Goal: Task Accomplishment & Management: Use online tool/utility

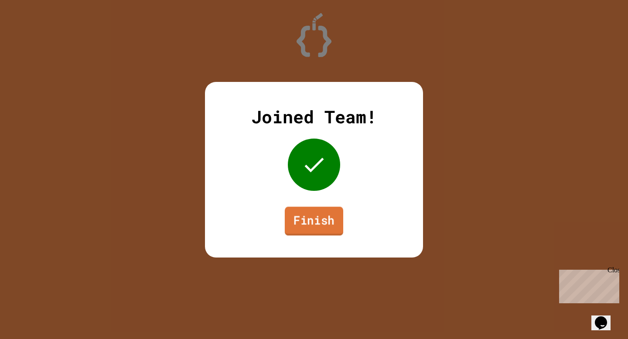
click at [328, 225] on link "Finish" at bounding box center [314, 221] width 58 height 29
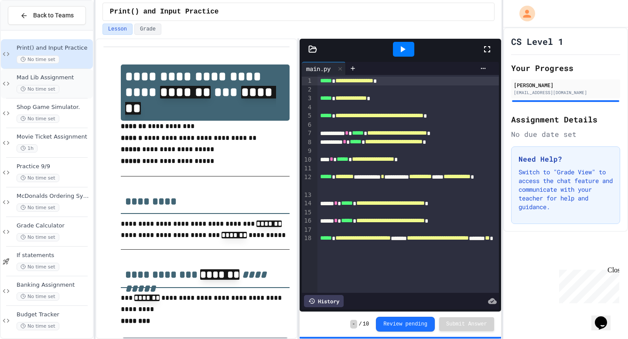
click at [41, 75] on span "Mad Lib Assignment" at bounding box center [54, 77] width 75 height 7
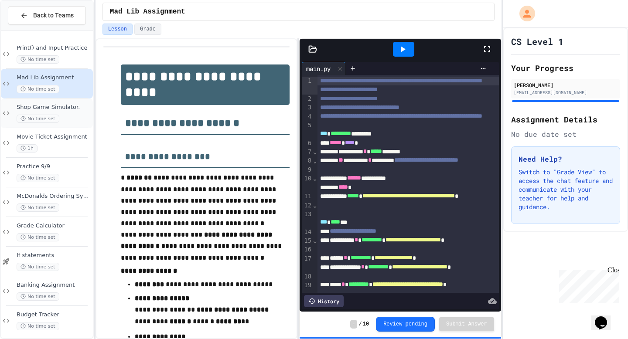
click at [44, 107] on span "Shop Game Simulator." at bounding box center [54, 107] width 75 height 7
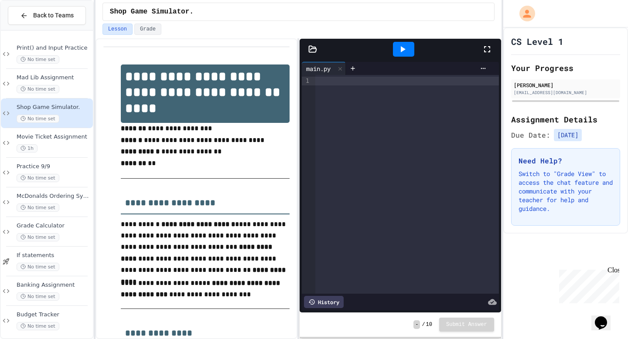
scroll to position [6, 0]
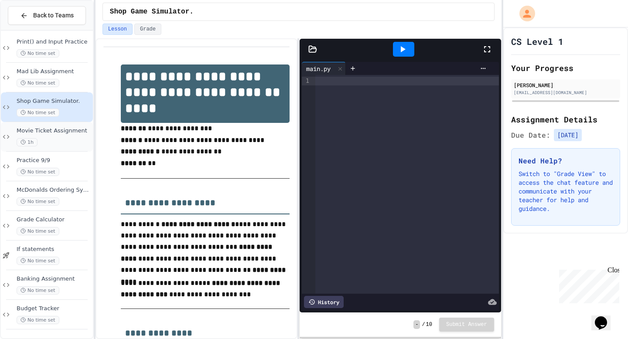
click at [57, 135] on div "Movie Ticket Assignment 1h" at bounding box center [54, 136] width 75 height 19
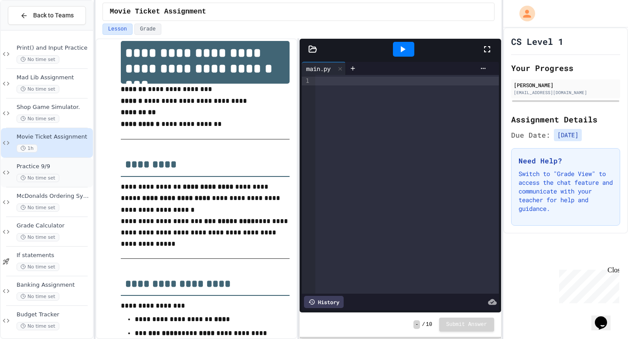
scroll to position [6, 0]
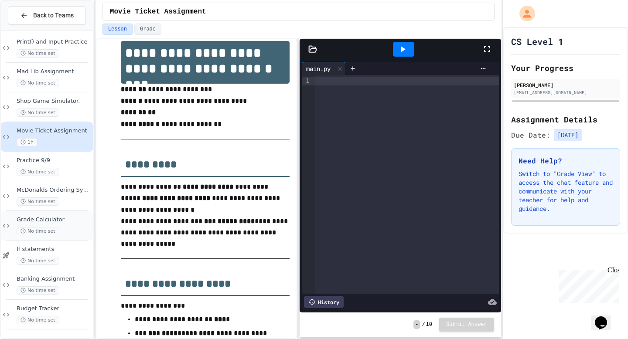
click at [58, 220] on span "Grade Calculator" at bounding box center [54, 219] width 75 height 7
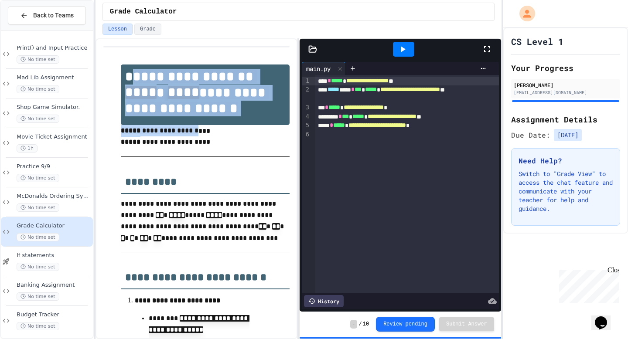
drag, startPoint x: 130, startPoint y: 75, endPoint x: 202, endPoint y: 135, distance: 94.5
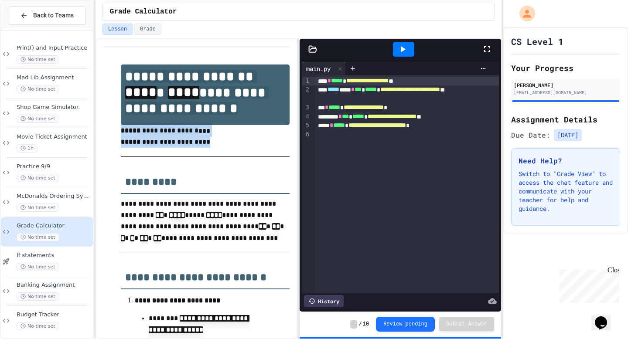
click at [208, 157] on div at bounding box center [205, 157] width 169 height 14
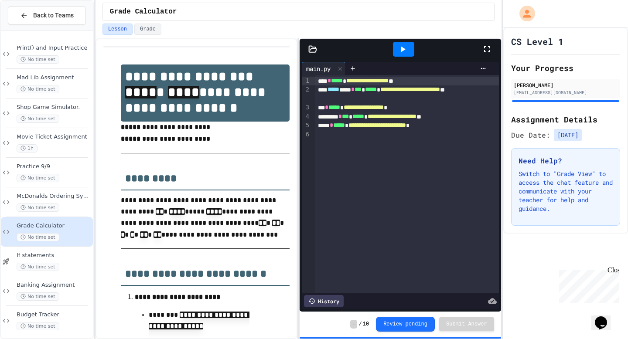
drag, startPoint x: 129, startPoint y: 79, endPoint x: 125, endPoint y: 75, distance: 5.3
click at [126, 75] on h1 "**********" at bounding box center [205, 93] width 169 height 57
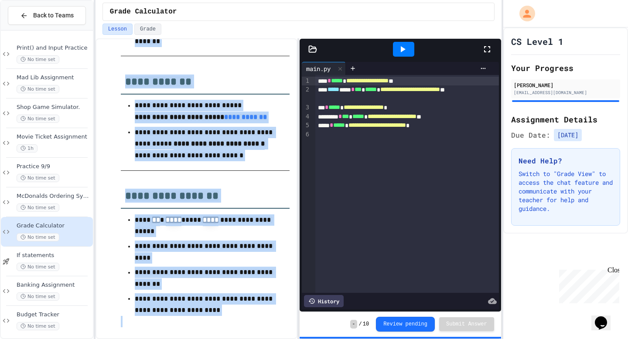
scroll to position [758, 0]
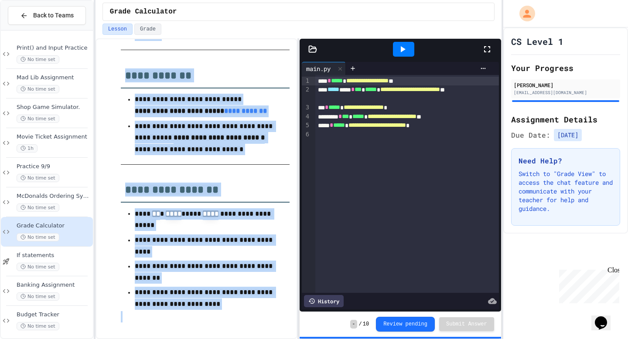
drag, startPoint x: 125, startPoint y: 75, endPoint x: 275, endPoint y: 339, distance: 303.0
click at [275, 339] on div "**********" at bounding box center [197, 188] width 202 height 301
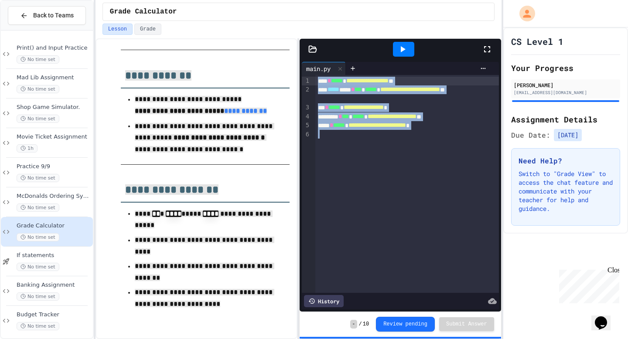
drag, startPoint x: 479, startPoint y: 149, endPoint x: 307, endPoint y: 74, distance: 188.3
click at [307, 74] on div "**********" at bounding box center [400, 186] width 197 height 248
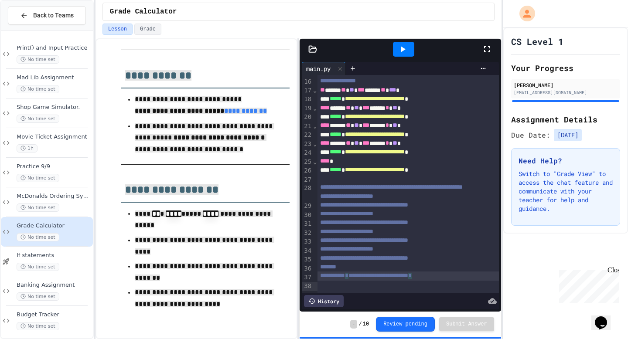
scroll to position [132, 0]
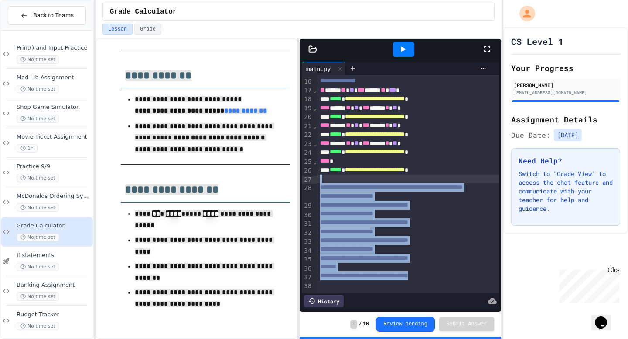
drag, startPoint x: 476, startPoint y: 288, endPoint x: 313, endPoint y: 178, distance: 197.0
click at [313, 178] on div "**********" at bounding box center [400, 184] width 197 height 218
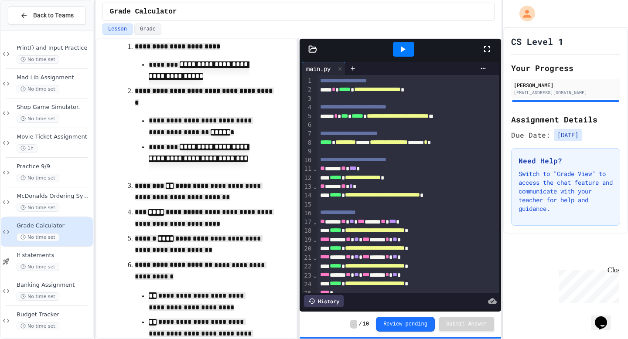
scroll to position [0, 0]
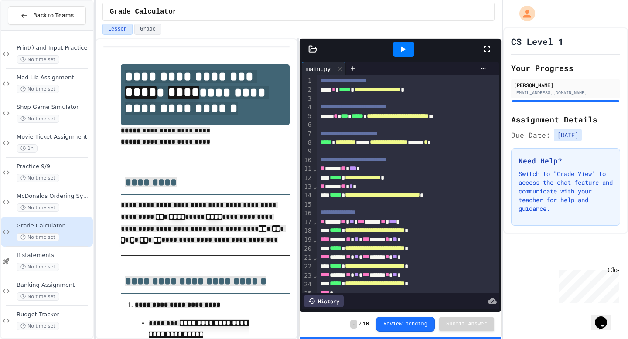
click at [321, 82] on span "**********" at bounding box center [343, 81] width 47 height 6
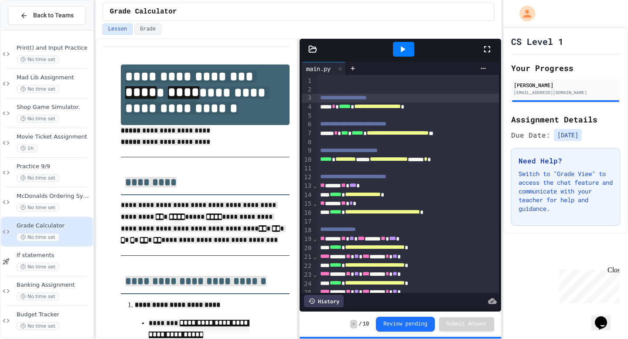
click at [322, 80] on div at bounding box center [408, 81] width 181 height 9
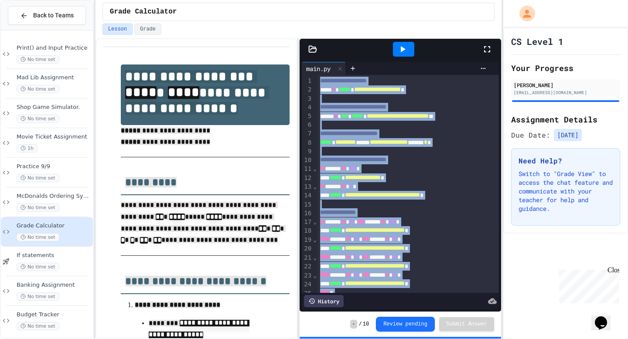
scroll to position [24, 0]
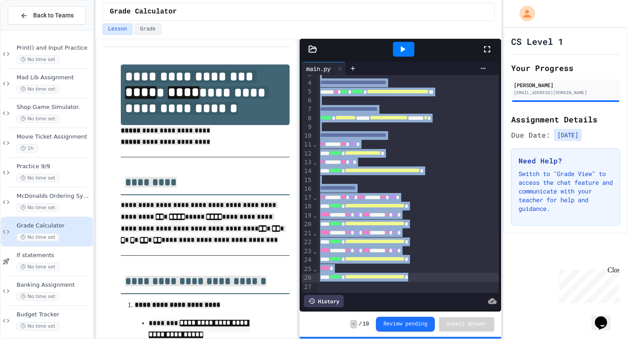
drag, startPoint x: 321, startPoint y: 82, endPoint x: 473, endPoint y: 283, distance: 252.3
click at [473, 283] on div "**********" at bounding box center [408, 172] width 181 height 242
copy div "**********"
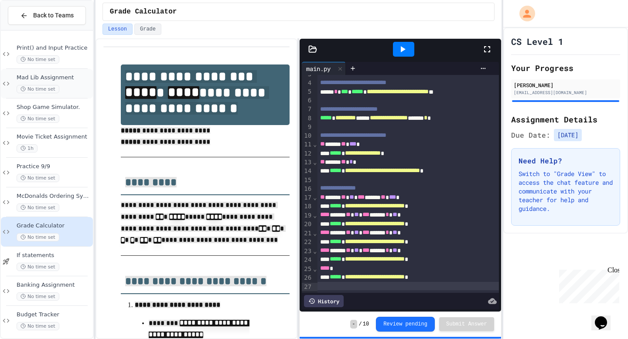
click at [46, 94] on div "Mad Lib Assignment No time set" at bounding box center [47, 84] width 92 height 30
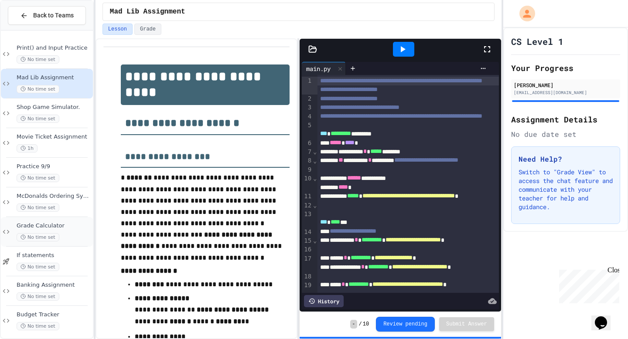
click at [63, 229] on span "Grade Calculator" at bounding box center [54, 225] width 75 height 7
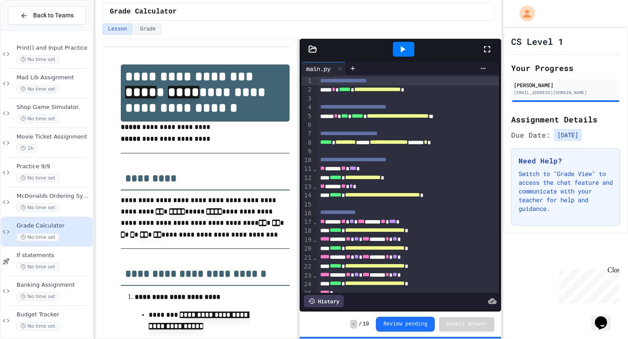
click at [321, 81] on span "**********" at bounding box center [343, 81] width 47 height 6
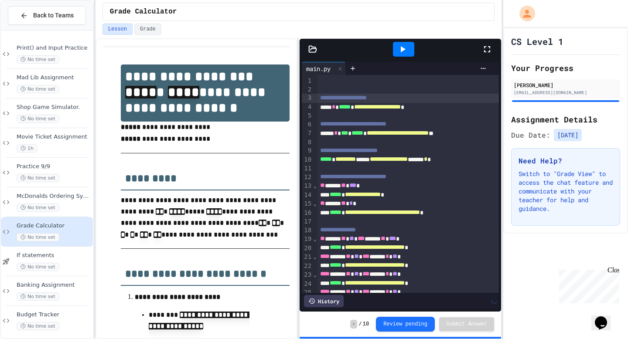
click at [325, 76] on div "**********" at bounding box center [408, 204] width 181 height 259
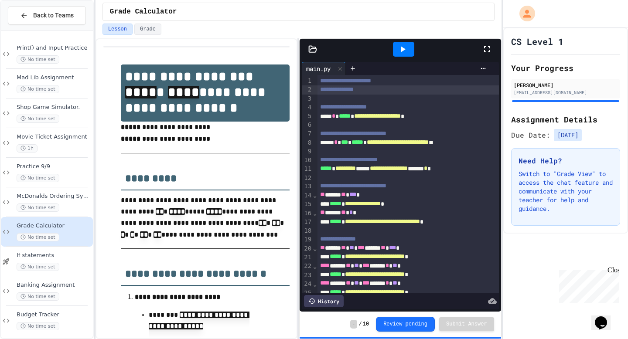
scroll to position [51, 0]
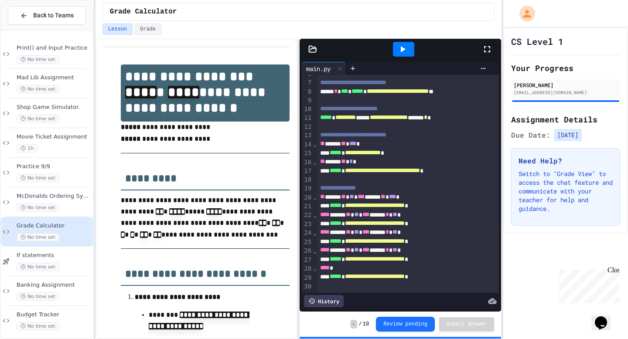
click at [356, 294] on div "History" at bounding box center [400, 301] width 197 height 17
click at [357, 289] on div at bounding box center [408, 286] width 181 height 9
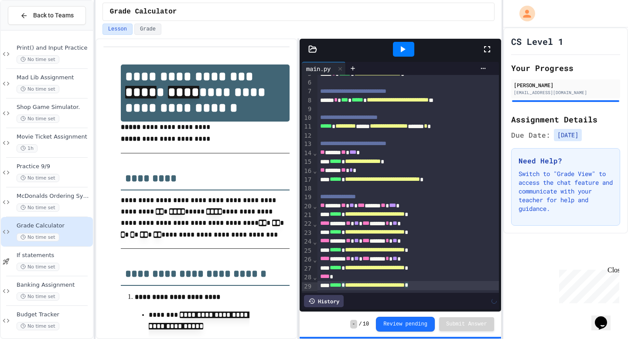
scroll to position [42, 0]
click at [395, 52] on div at bounding box center [403, 49] width 21 height 15
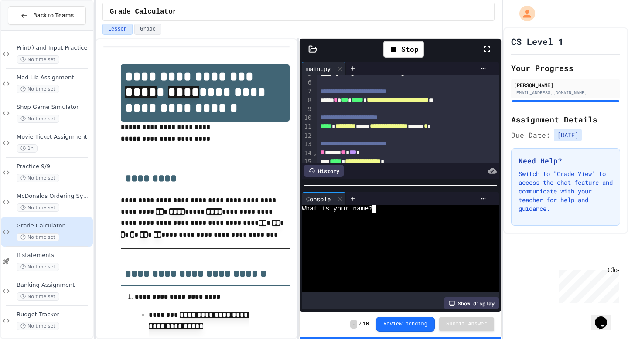
click at [380, 208] on textarea "Terminal input" at bounding box center [378, 209] width 4 height 8
type textarea "*"
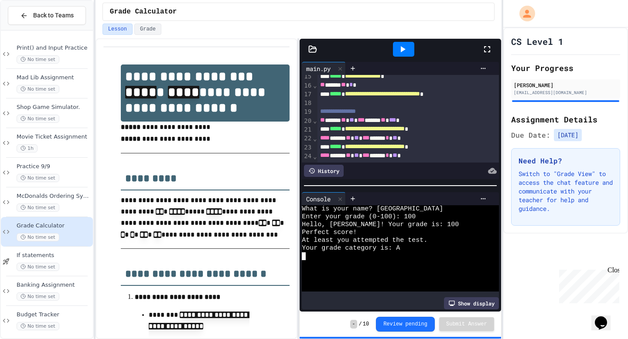
scroll to position [148, 0]
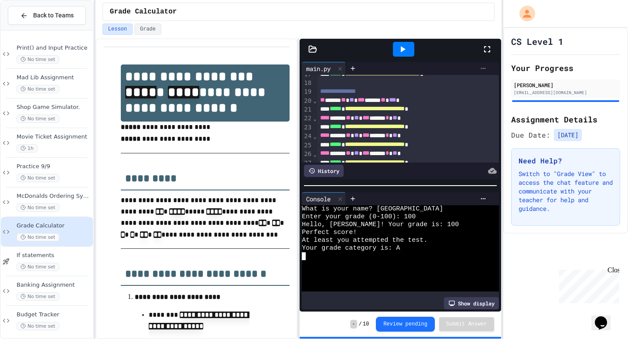
click at [482, 70] on icon at bounding box center [483, 68] width 7 height 7
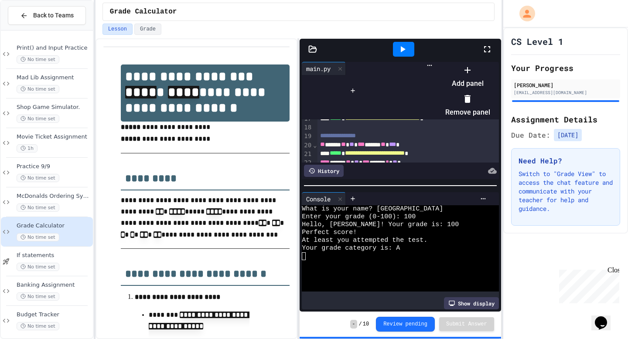
click at [482, 63] on div at bounding box center [464, 63] width 54 height 0
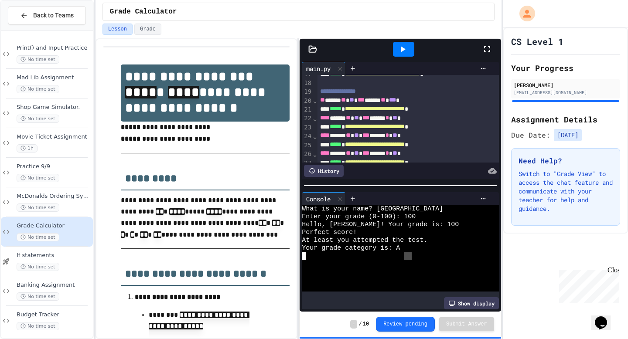
drag, startPoint x: 410, startPoint y: 256, endPoint x: 416, endPoint y: 263, distance: 8.7
click at [416, 263] on div "What is your name? [PERSON_NAME] Enter your grade (0-100): 100 Hello, [PERSON_N…" at bounding box center [396, 248] width 188 height 86
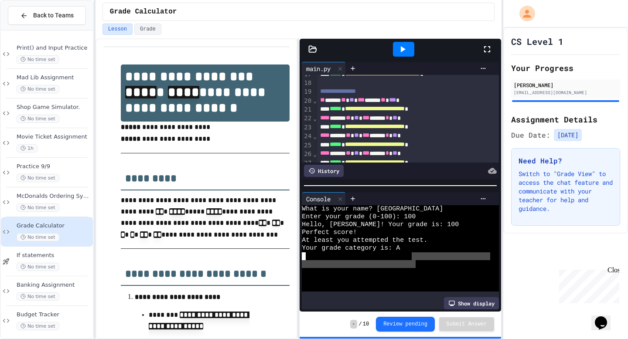
click at [425, 254] on div at bounding box center [396, 257] width 188 height 8
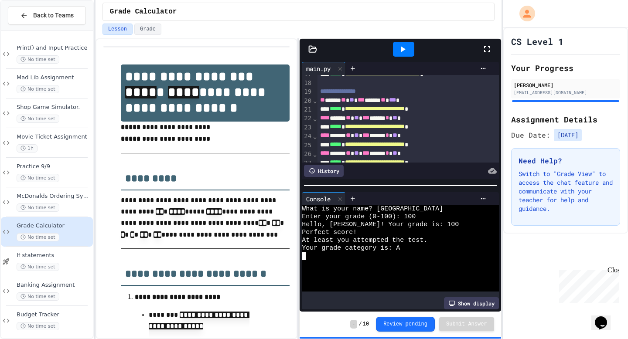
click at [400, 56] on div at bounding box center [403, 49] width 21 height 15
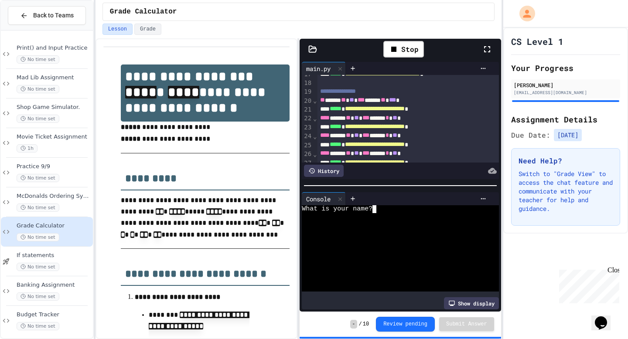
click at [378, 209] on textarea "Terminal input" at bounding box center [378, 209] width 4 height 8
type textarea "**"
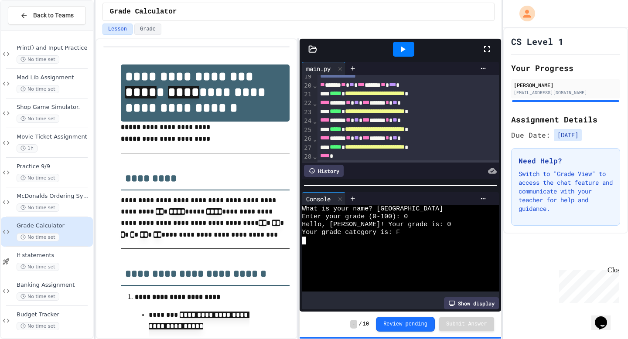
scroll to position [173, 0]
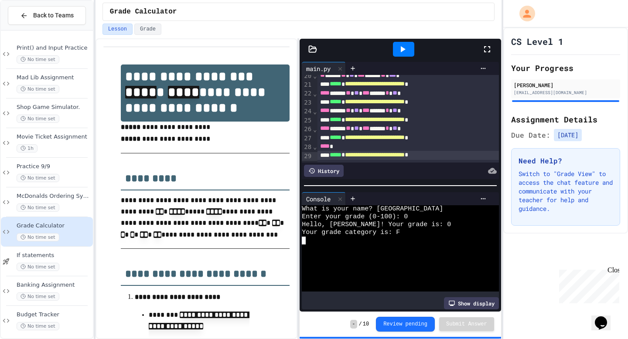
click at [404, 46] on icon at bounding box center [402, 49] width 10 height 10
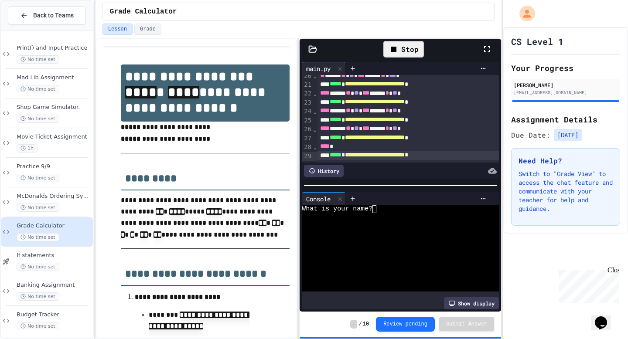
click at [381, 211] on div "What is your name?" at bounding box center [396, 209] width 188 height 8
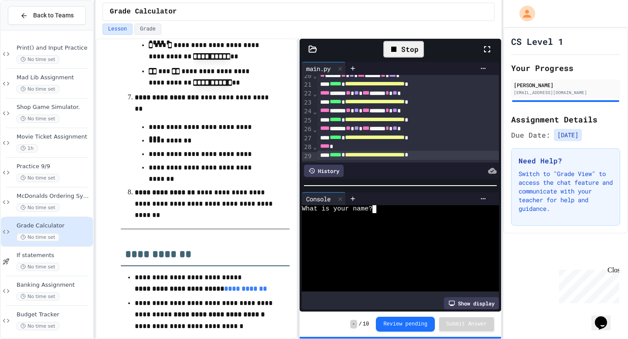
scroll to position [721, 0]
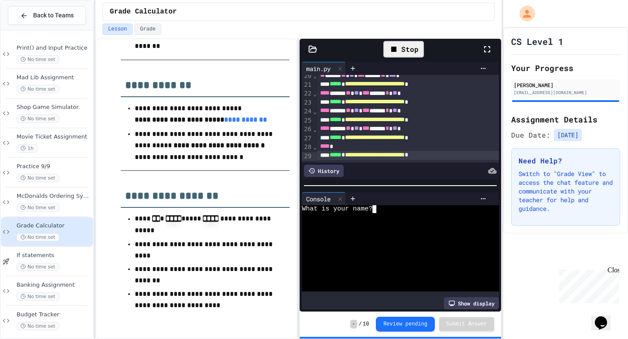
type textarea "*"
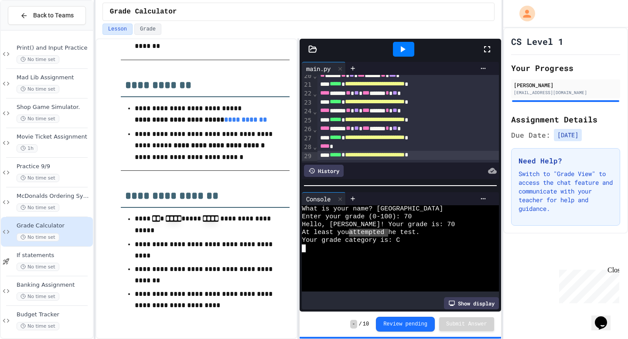
drag, startPoint x: 354, startPoint y: 234, endPoint x: 388, endPoint y: 234, distance: 34.0
click at [417, 216] on div "Enter your grade (0-100): 70" at bounding box center [396, 217] width 188 height 8
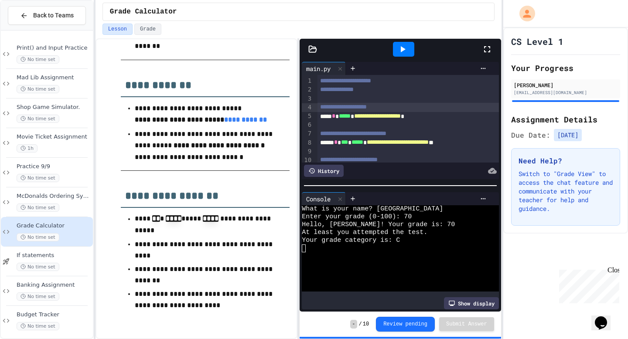
click at [367, 106] on span "**********" at bounding box center [343, 107] width 47 height 6
click at [414, 103] on div "**********" at bounding box center [408, 107] width 181 height 9
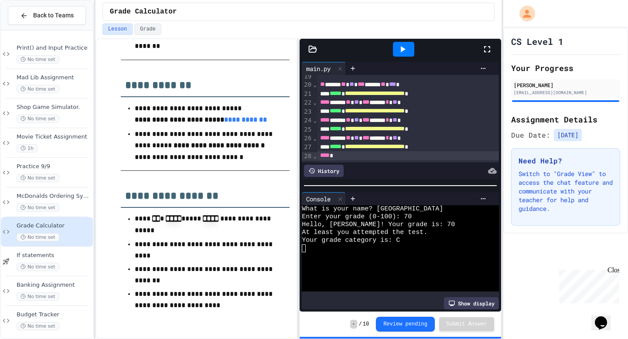
scroll to position [170, 0]
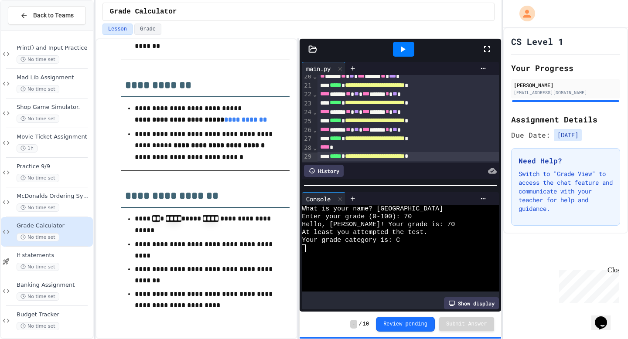
click at [402, 47] on icon at bounding box center [403, 49] width 5 height 6
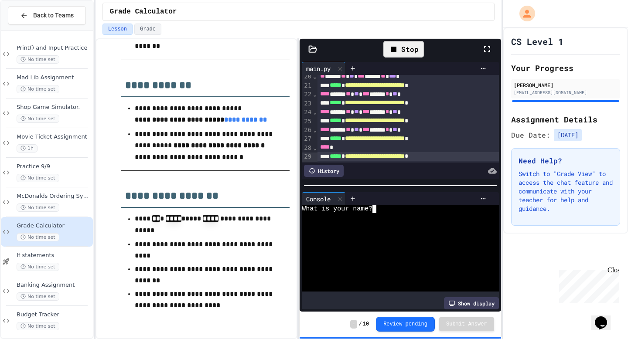
click at [377, 214] on div at bounding box center [396, 217] width 188 height 8
type textarea "**"
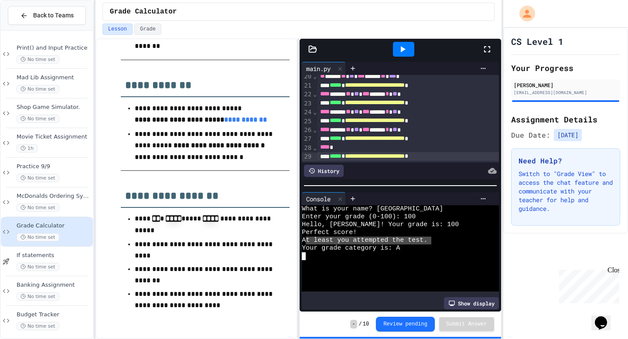
drag, startPoint x: 304, startPoint y: 240, endPoint x: 433, endPoint y: 244, distance: 129.2
click at [393, 116] on div "**** ***** ** ** *** ***** * ** *" at bounding box center [408, 112] width 181 height 9
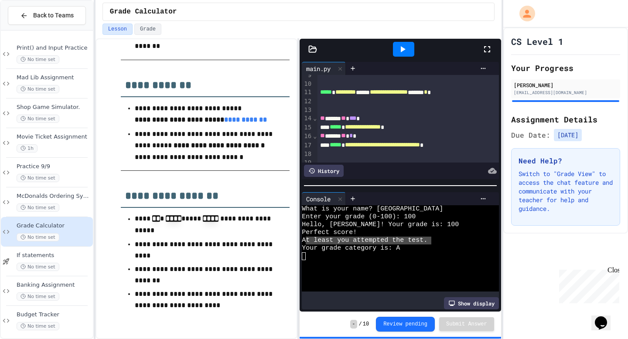
scroll to position [74, 0]
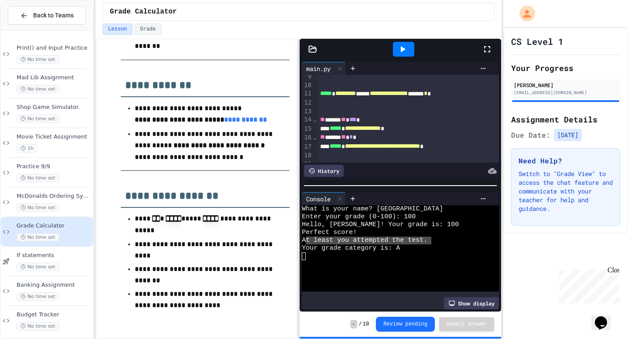
click at [424, 129] on div "**********" at bounding box center [408, 128] width 181 height 9
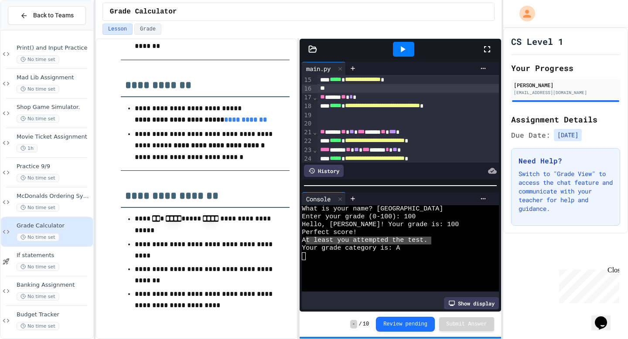
scroll to position [122, 0]
click at [406, 48] on icon at bounding box center [402, 49] width 10 height 10
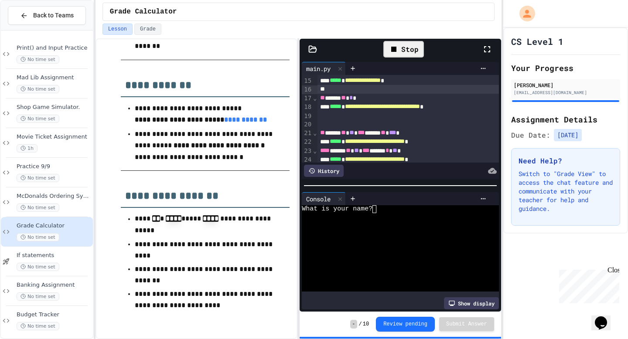
click at [378, 210] on textarea "Terminal input" at bounding box center [378, 209] width 4 height 8
type textarea "*"
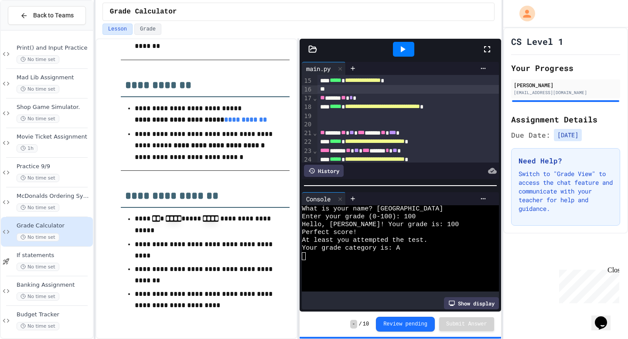
click at [400, 45] on icon at bounding box center [402, 49] width 10 height 10
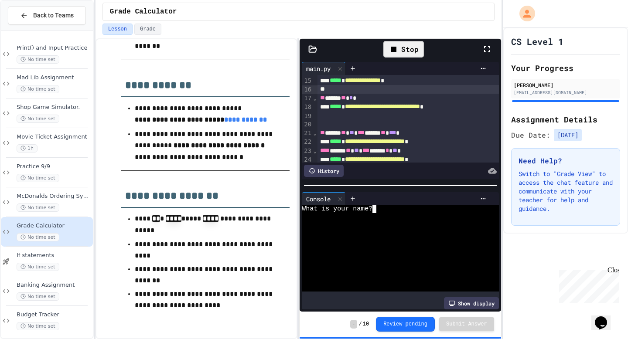
click at [377, 213] on div at bounding box center [396, 217] width 188 height 8
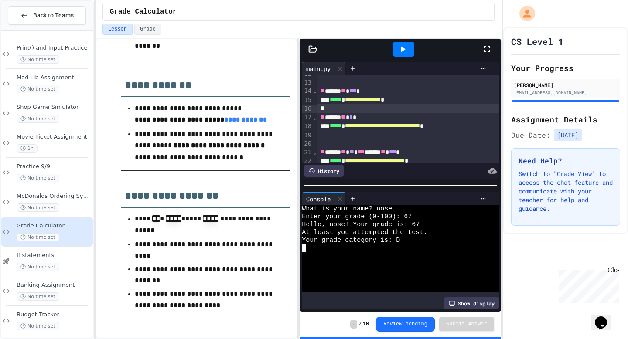
scroll to position [103, 0]
click at [362, 119] on div "** ***** ** * *" at bounding box center [408, 117] width 181 height 9
click at [366, 120] on div "** *********" at bounding box center [408, 117] width 181 height 9
click at [346, 120] on span "**" at bounding box center [343, 117] width 5 height 6
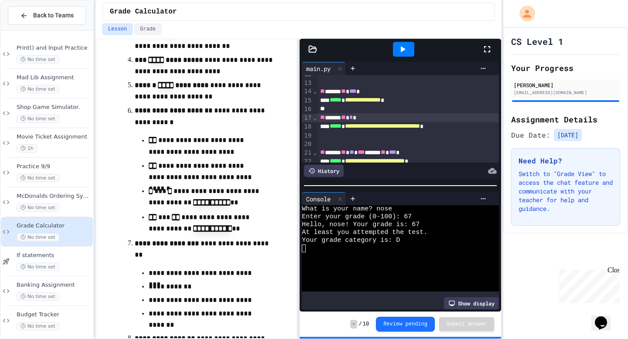
scroll to position [400, 0]
click at [346, 120] on span "**" at bounding box center [343, 117] width 5 height 6
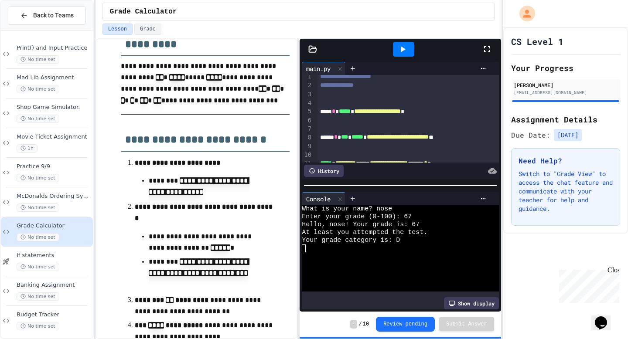
scroll to position [0, 0]
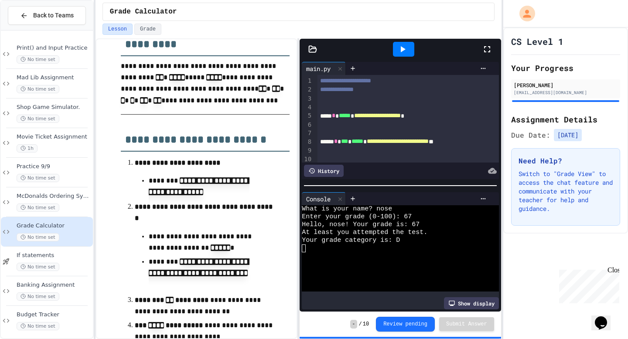
click at [320, 133] on div at bounding box center [408, 133] width 181 height 9
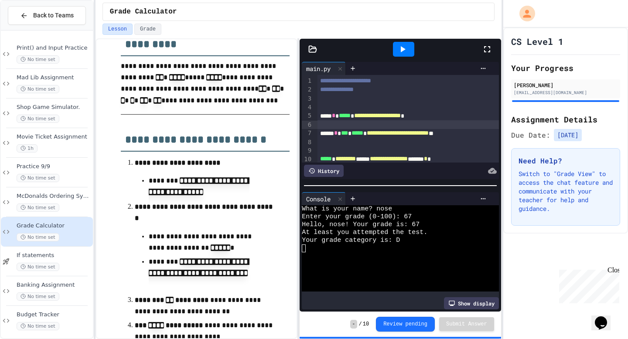
click at [346, 153] on div at bounding box center [408, 151] width 181 height 9
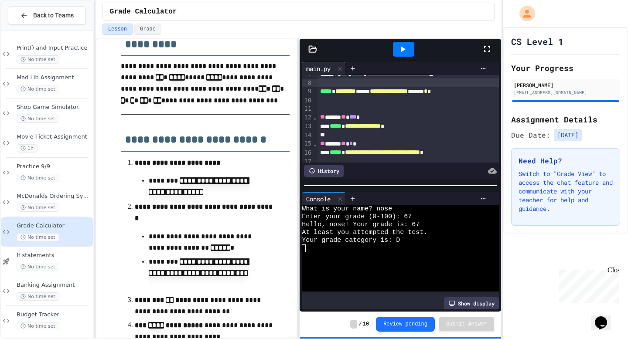
scroll to position [65, 0]
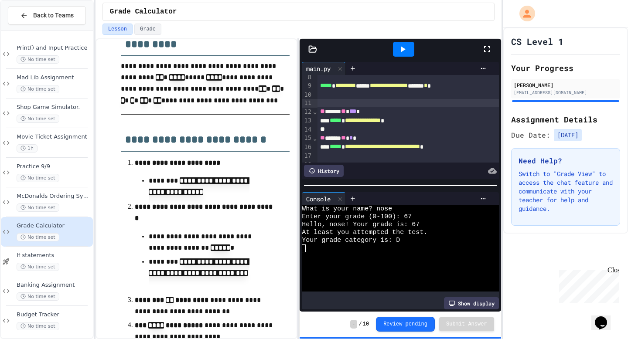
click at [331, 106] on div at bounding box center [408, 103] width 181 height 9
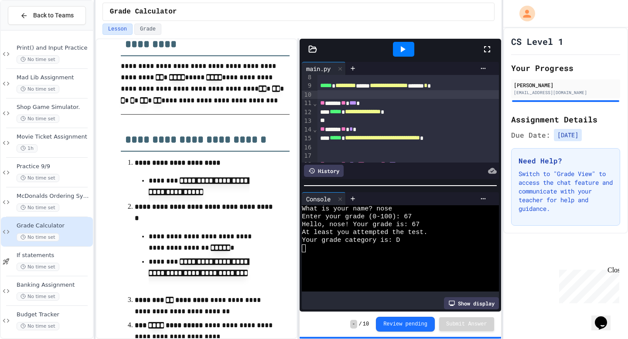
click at [335, 121] on div at bounding box center [408, 120] width 181 height 9
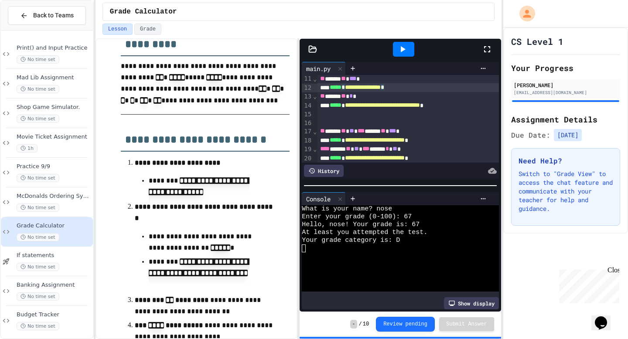
scroll to position [90, 0]
click at [340, 117] on div at bounding box center [408, 113] width 181 height 9
click at [340, 123] on div at bounding box center [408, 122] width 181 height 9
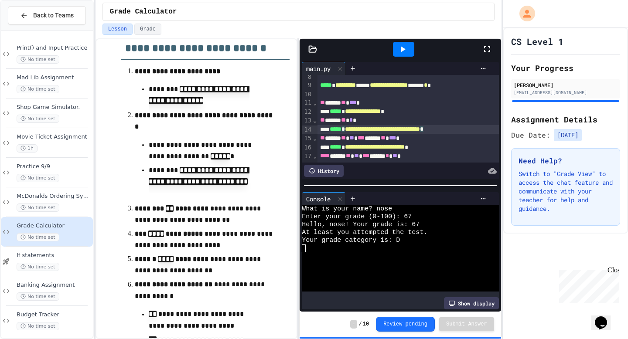
scroll to position [128, 0]
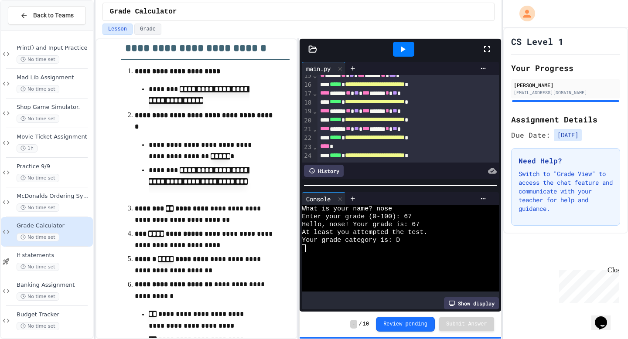
click at [250, 169] on p "**********" at bounding box center [205, 183] width 113 height 36
click at [252, 169] on p "**********" at bounding box center [205, 183] width 113 height 36
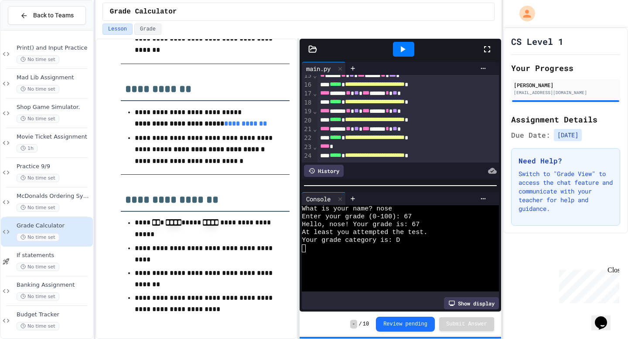
scroll to position [721, 0]
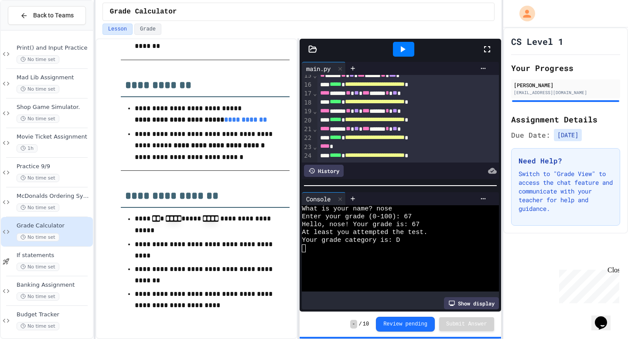
click at [397, 55] on div at bounding box center [403, 49] width 21 height 15
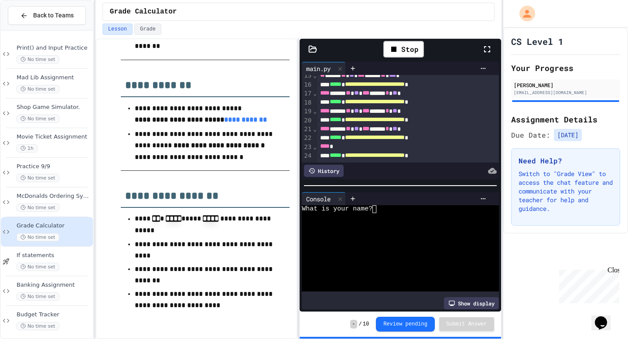
click at [380, 212] on textarea "Terminal input" at bounding box center [378, 209] width 4 height 8
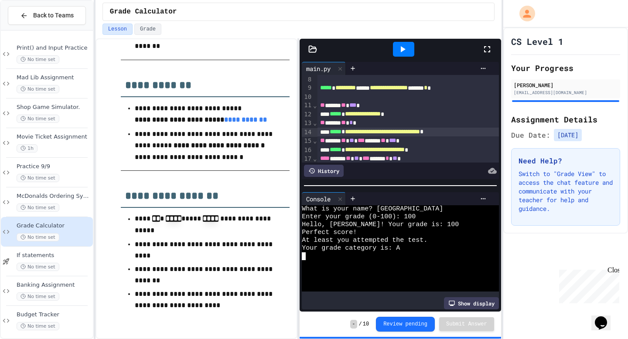
scroll to position [65, 0]
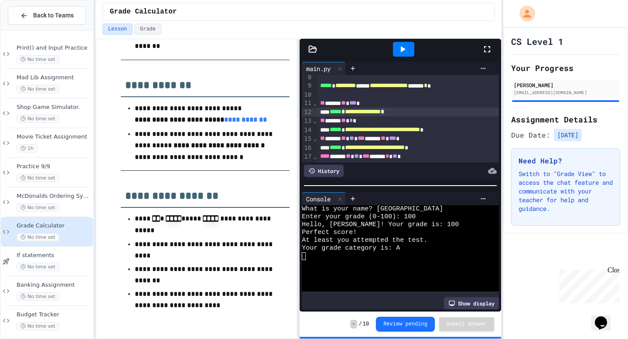
click at [445, 109] on div "**********" at bounding box center [408, 112] width 181 height 9
click at [448, 114] on div "**********" at bounding box center [408, 112] width 181 height 9
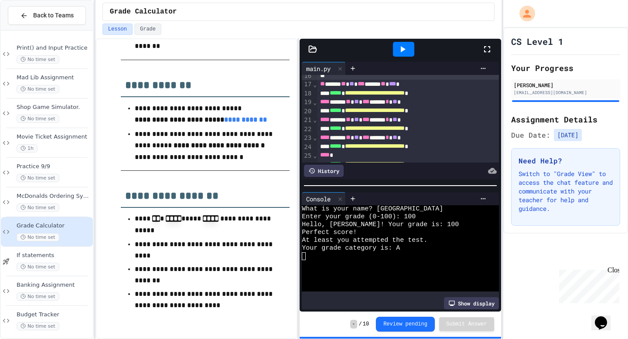
scroll to position [145, 0]
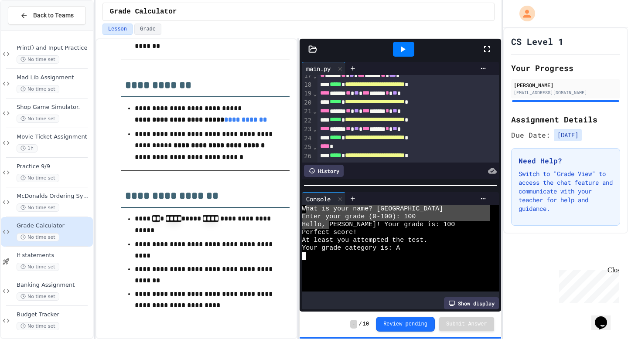
drag, startPoint x: 305, startPoint y: 212, endPoint x: 330, endPoint y: 225, distance: 27.9
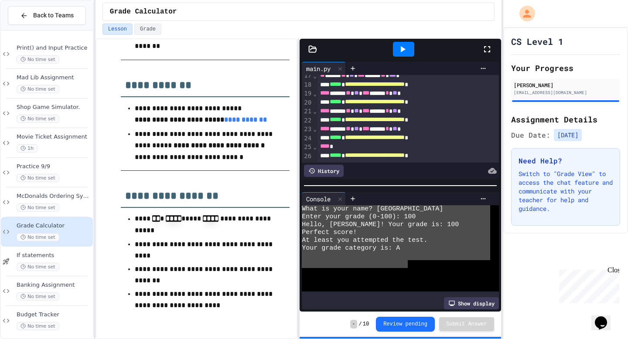
drag, startPoint x: 406, startPoint y: 262, endPoint x: 302, endPoint y: 204, distance: 119.3
click at [302, 204] on div "Console WWWWWWWWWWWWWWWWWWWWWWWWWWWWWWWW What is your name? [PERSON_NAME] Enter…" at bounding box center [400, 250] width 197 height 117
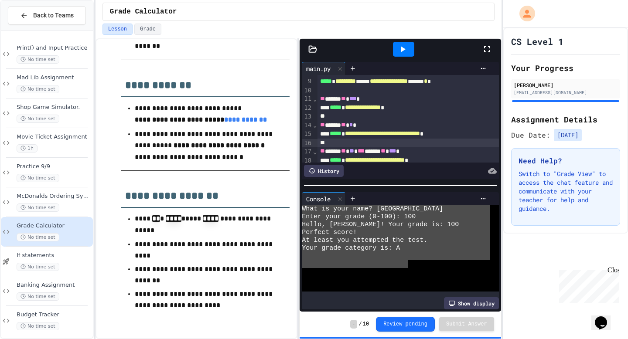
scroll to position [63, 0]
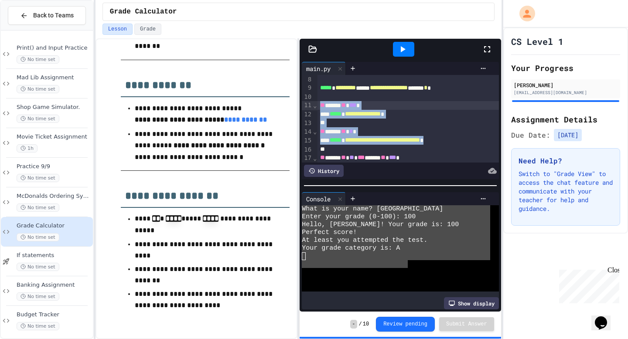
drag, startPoint x: 485, startPoint y: 142, endPoint x: 319, endPoint y: 108, distance: 169.2
click at [319, 108] on div "**********" at bounding box center [408, 128] width 181 height 232
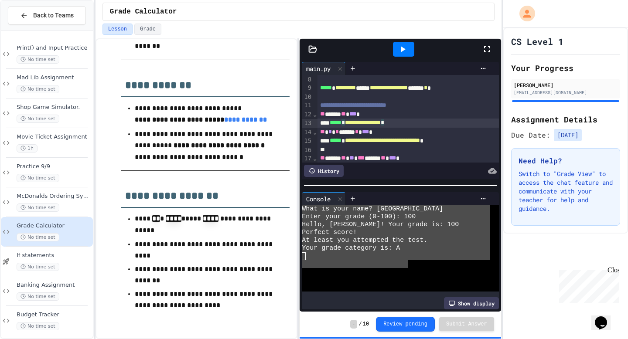
click at [427, 125] on div "**********" at bounding box center [408, 123] width 181 height 9
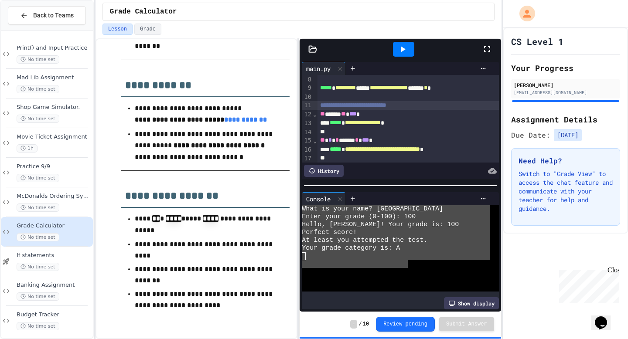
click at [443, 109] on div "**********" at bounding box center [408, 105] width 181 height 9
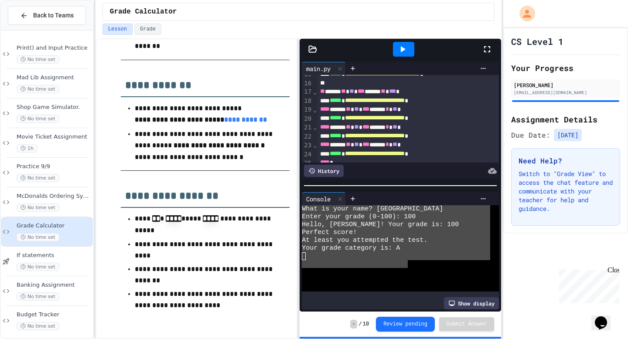
scroll to position [145, 0]
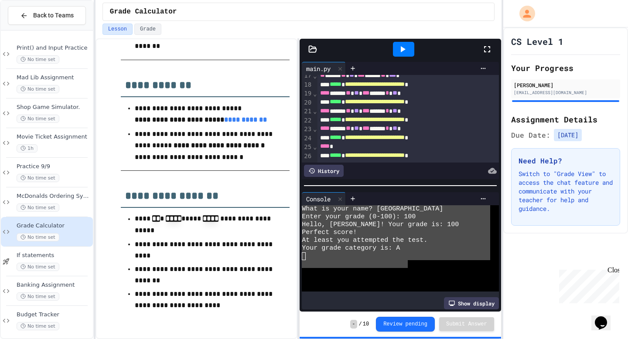
click at [412, 49] on div at bounding box center [403, 49] width 21 height 15
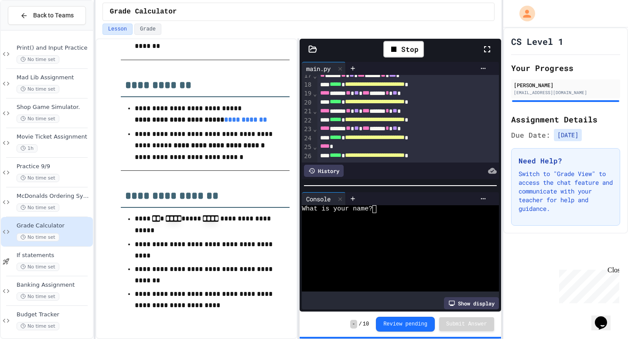
click at [379, 209] on textarea "Terminal input" at bounding box center [378, 209] width 4 height 8
type textarea "*"
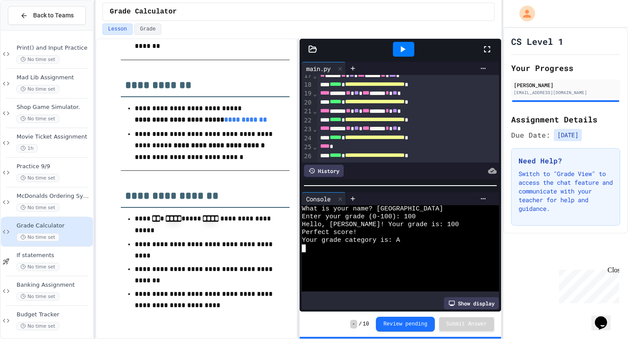
click at [408, 47] on div at bounding box center [403, 49] width 21 height 15
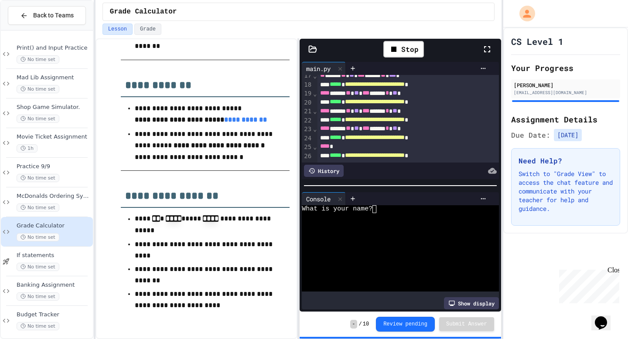
click at [385, 209] on div "What is your name?" at bounding box center [396, 209] width 188 height 8
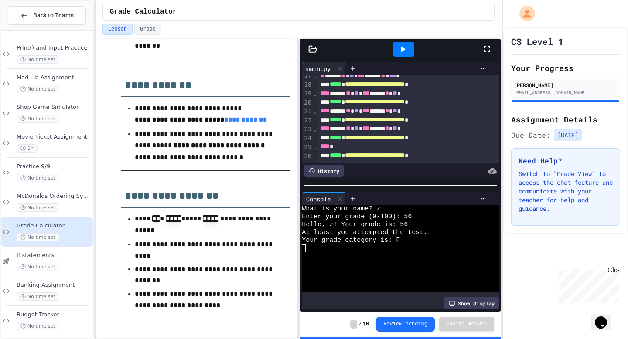
click at [410, 45] on div at bounding box center [403, 49] width 21 height 15
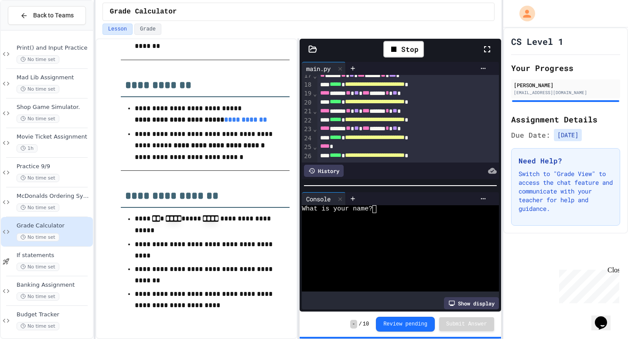
click at [379, 214] on div at bounding box center [396, 217] width 188 height 8
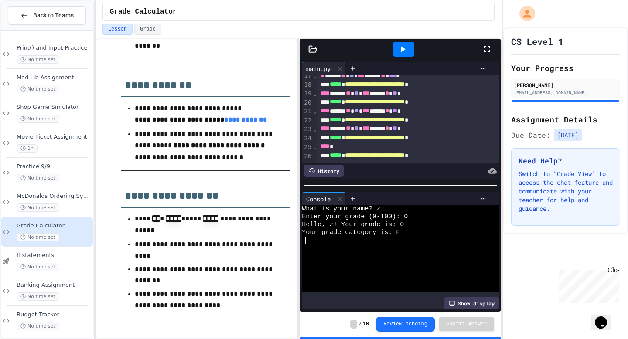
click at [410, 46] on div at bounding box center [403, 49] width 21 height 15
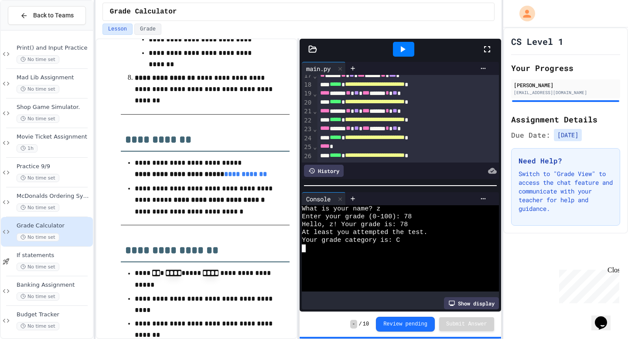
scroll to position [661, 0]
drag, startPoint x: 136, startPoint y: 180, endPoint x: 232, endPoint y: 187, distance: 96.2
click at [232, 187] on ul "**********" at bounding box center [205, 187] width 169 height 62
drag, startPoint x: 135, startPoint y: 180, endPoint x: 167, endPoint y: 179, distance: 31.9
click at [167, 177] on strong "**********" at bounding box center [179, 174] width 89 height 7
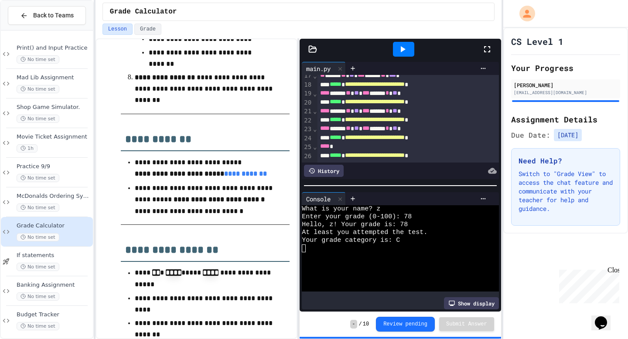
click at [124, 191] on ul "**********" at bounding box center [205, 187] width 169 height 62
drag, startPoint x: 134, startPoint y: 178, endPoint x: 168, endPoint y: 182, distance: 34.2
click at [168, 177] on strong "**********" at bounding box center [179, 174] width 89 height 7
click at [168, 177] on span "*********" at bounding box center [151, 174] width 33 height 7
click at [131, 183] on ul "**********" at bounding box center [205, 187] width 169 height 62
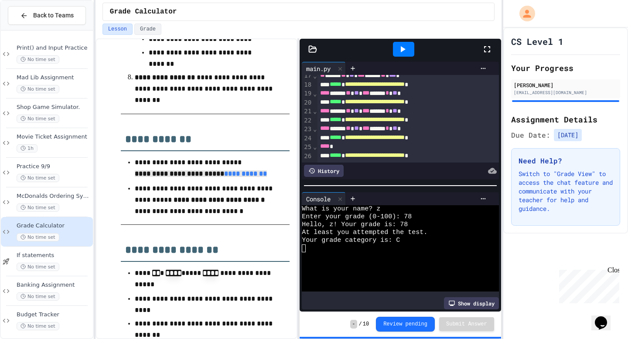
drag, startPoint x: 132, startPoint y: 181, endPoint x: 277, endPoint y: 181, distance: 144.8
click at [277, 181] on ul "**********" at bounding box center [205, 187] width 169 height 62
click at [261, 177] on span "**********" at bounding box center [245, 174] width 43 height 7
click at [491, 176] on div at bounding box center [420, 171] width 153 height 12
click at [492, 171] on icon at bounding box center [492, 171] width 9 height 9
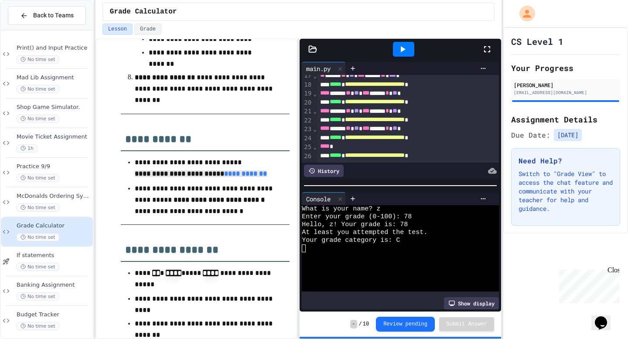
click at [311, 47] on icon at bounding box center [312, 49] width 9 height 9
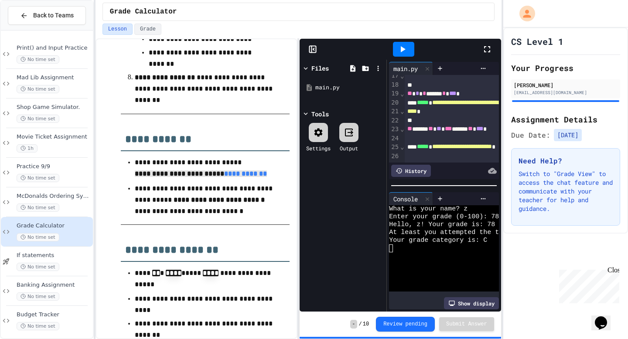
scroll to position [199, 0]
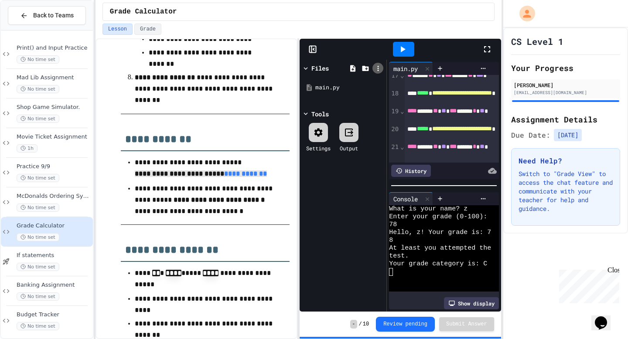
click at [376, 72] on icon at bounding box center [378, 69] width 8 height 8
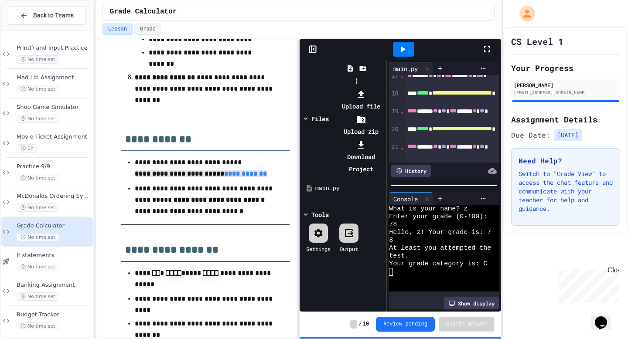
click at [384, 139] on div at bounding box center [361, 145] width 47 height 12
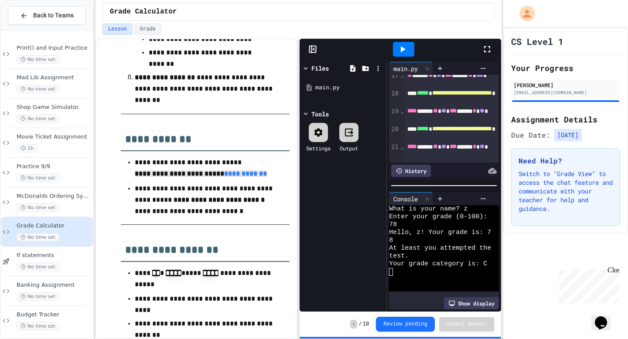
click at [325, 122] on div "Settings Output" at bounding box center [343, 138] width 82 height 38
click at [325, 133] on div at bounding box center [318, 132] width 19 height 19
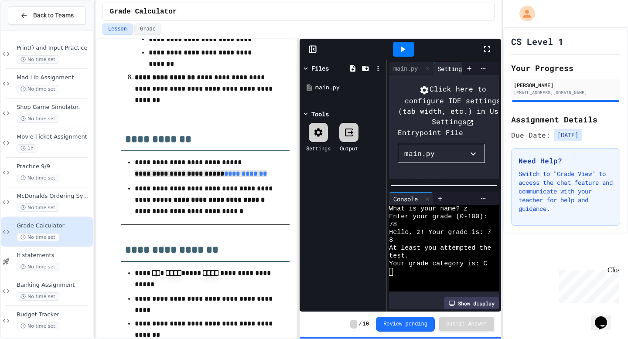
click at [325, 133] on div at bounding box center [318, 132] width 19 height 19
click at [455, 66] on div "Settings" at bounding box center [451, 68] width 37 height 9
click at [489, 48] on icon at bounding box center [487, 49] width 10 height 10
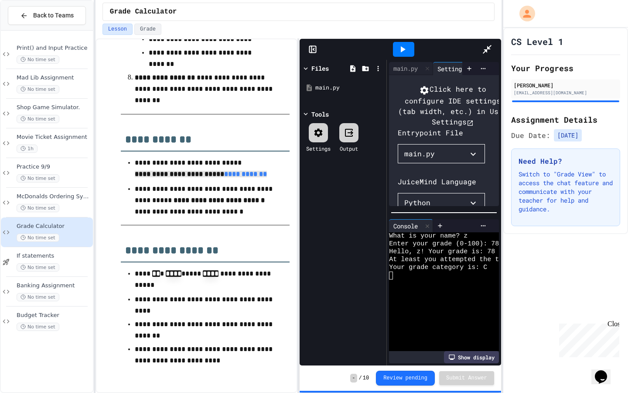
click at [472, 66] on icon at bounding box center [475, 69] width 6 height 6
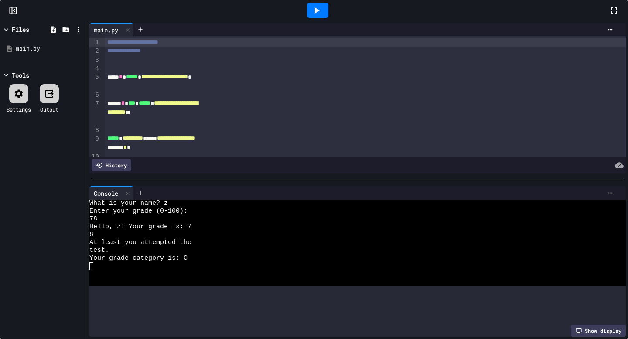
click at [85, 36] on div "Files" at bounding box center [43, 29] width 82 height 13
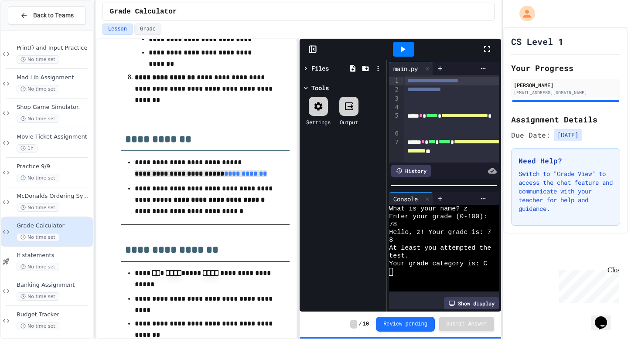
click at [317, 94] on div "Settings Output" at bounding box center [343, 111] width 82 height 38
click at [318, 89] on div "Tools" at bounding box center [319, 87] width 17 height 9
click at [313, 51] on icon at bounding box center [312, 49] width 9 height 9
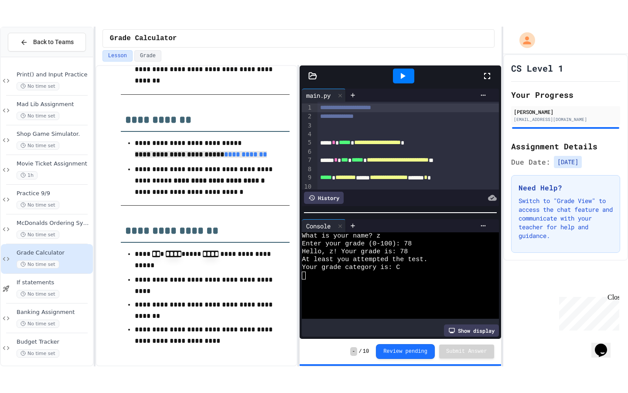
scroll to position [721, 0]
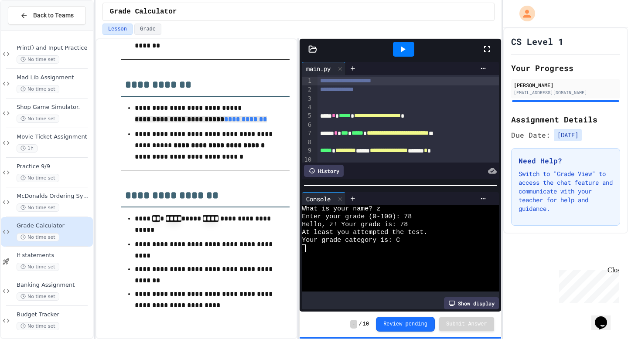
click at [489, 51] on icon at bounding box center [487, 49] width 10 height 10
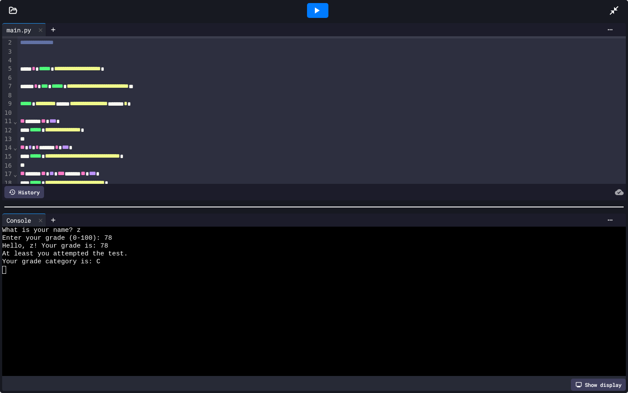
scroll to position [0, 0]
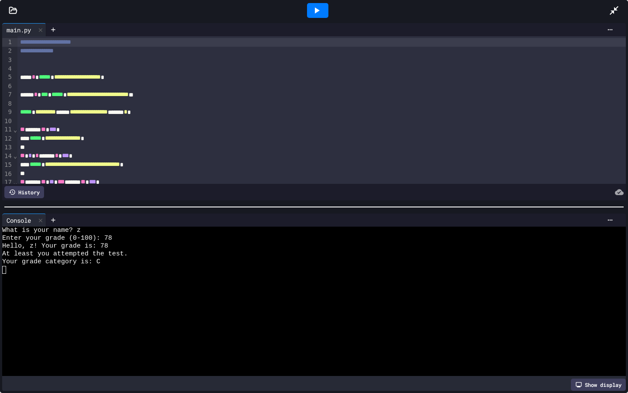
click at [317, 13] on icon at bounding box center [316, 10] width 10 height 10
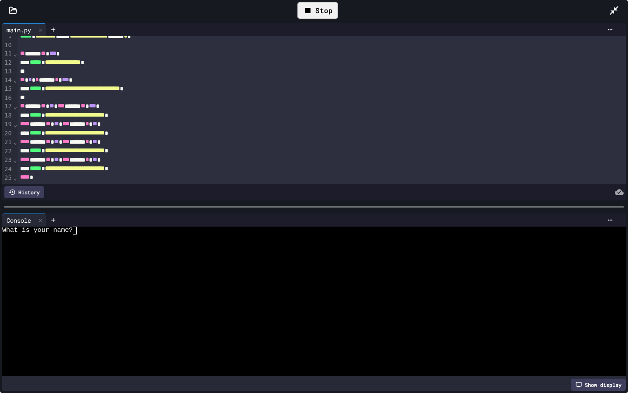
scroll to position [85, 0]
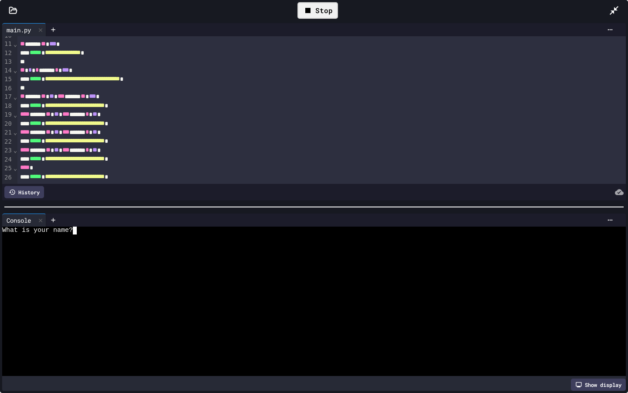
click at [78, 233] on textarea "Terminal input" at bounding box center [79, 230] width 4 height 8
type textarea "**"
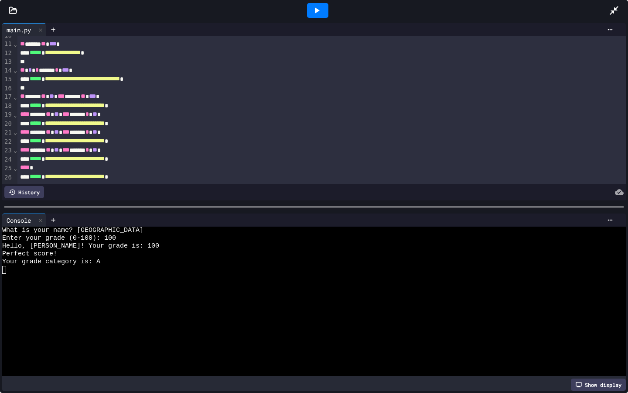
click at [311, 7] on icon at bounding box center [316, 10] width 10 height 10
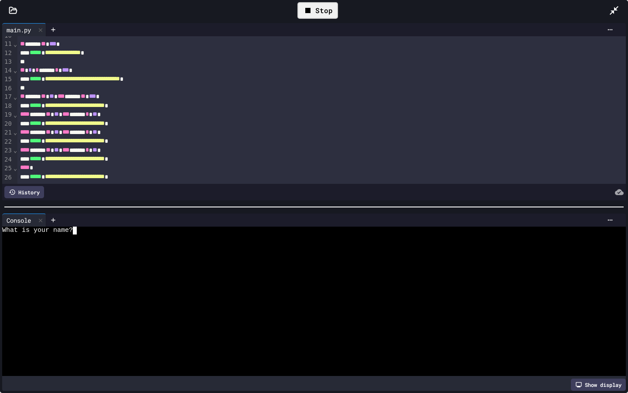
click at [80, 230] on textarea "Terminal input" at bounding box center [79, 230] width 4 height 8
type textarea "*"
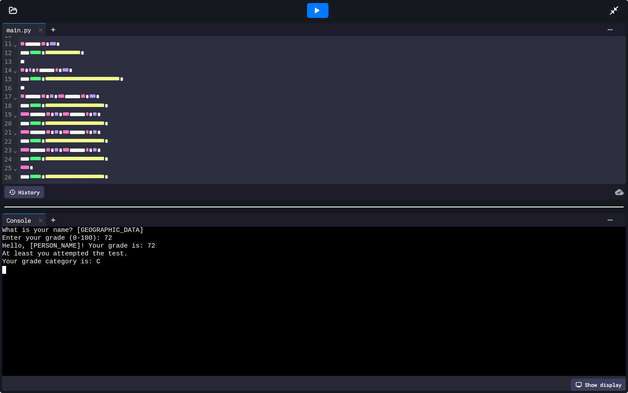
click at [311, 18] on div at bounding box center [318, 11] width 30 height 24
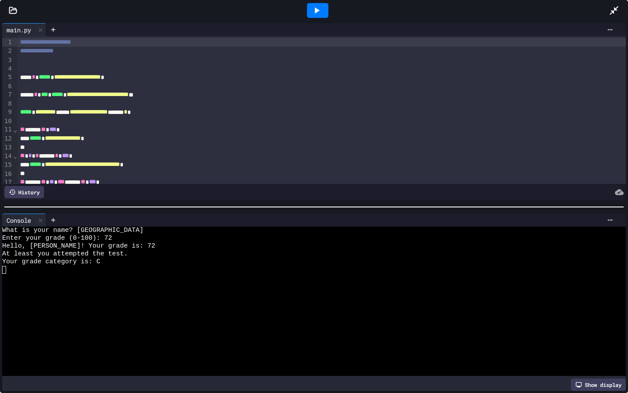
drag, startPoint x: 318, startPoint y: 8, endPoint x: 318, endPoint y: 334, distance: 325.8
click at [318, 8] on icon at bounding box center [316, 10] width 10 height 10
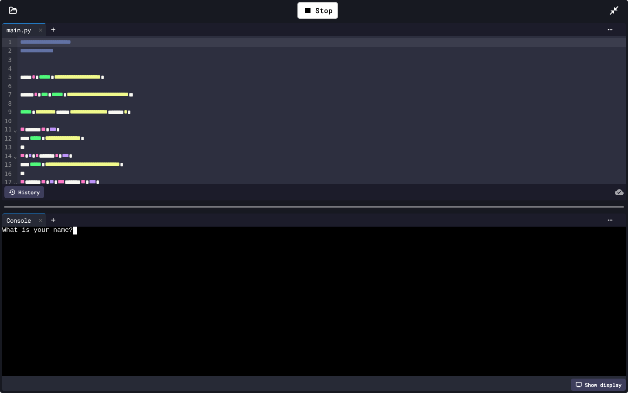
click at [79, 234] on textarea "Terminal input" at bounding box center [79, 230] width 4 height 8
type textarea "*"
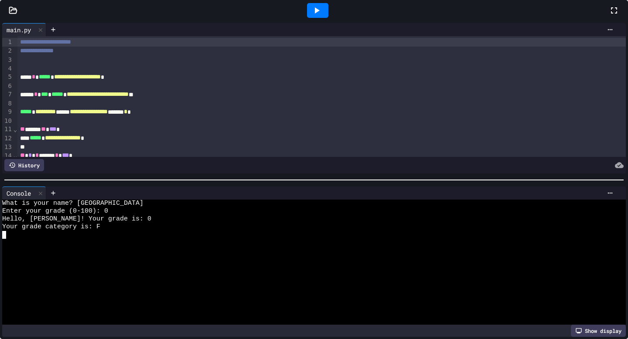
scroll to position [721, 0]
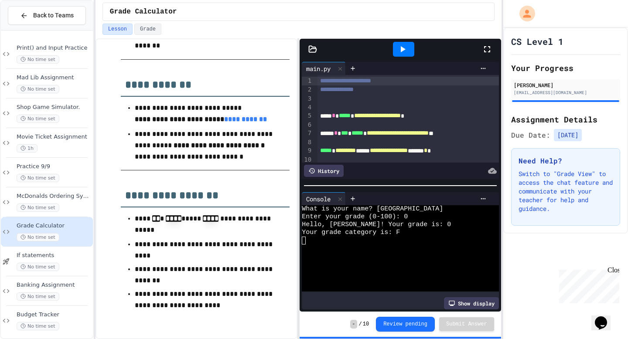
click at [210, 152] on p "**********" at bounding box center [205, 146] width 141 height 35
click at [210, 139] on p "**********" at bounding box center [205, 146] width 141 height 35
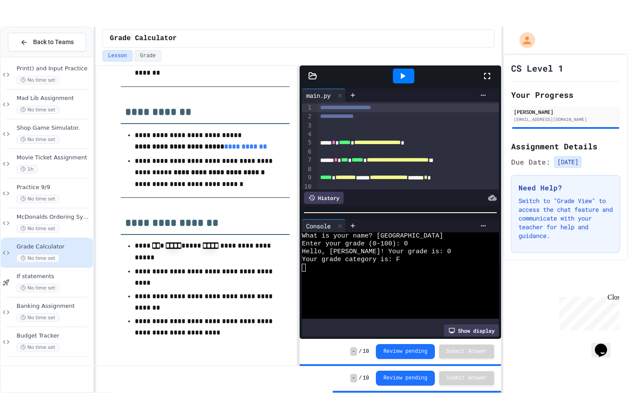
scroll to position [0, 0]
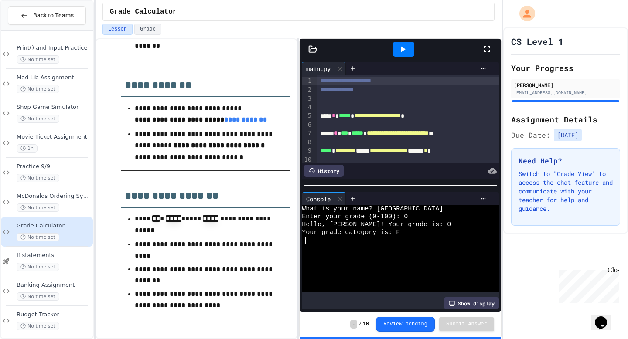
click at [485, 54] on icon at bounding box center [487, 49] width 10 height 10
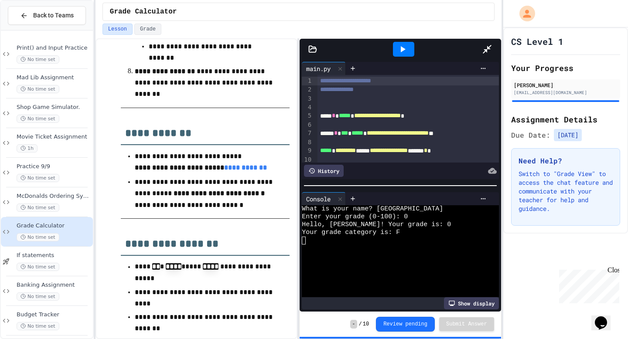
scroll to position [721, 0]
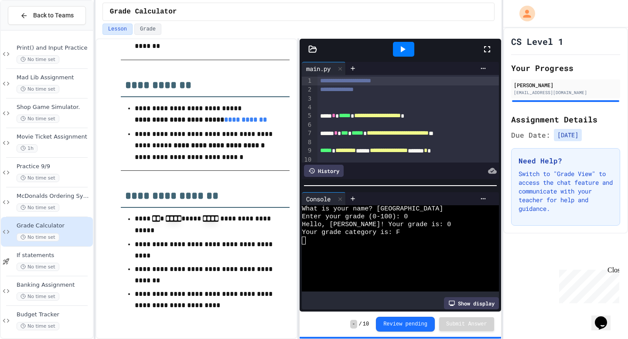
click at [444, 338] on div "**********" at bounding box center [400, 189] width 201 height 300
click at [354, 325] on span "-" at bounding box center [353, 324] width 7 height 9
click at [415, 323] on button "Review pending" at bounding box center [405, 324] width 59 height 15
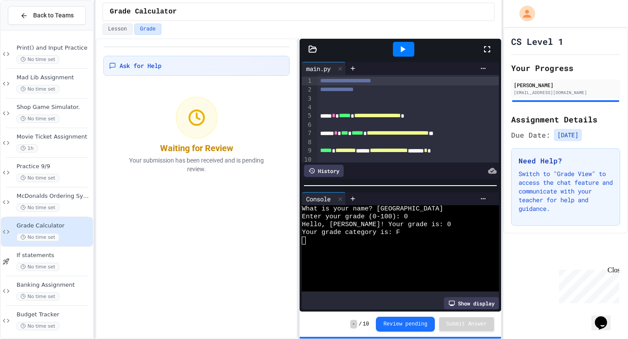
click at [216, 151] on div "Waiting for Review" at bounding box center [196, 148] width 73 height 12
click at [483, 67] on icon at bounding box center [483, 68] width 7 height 7
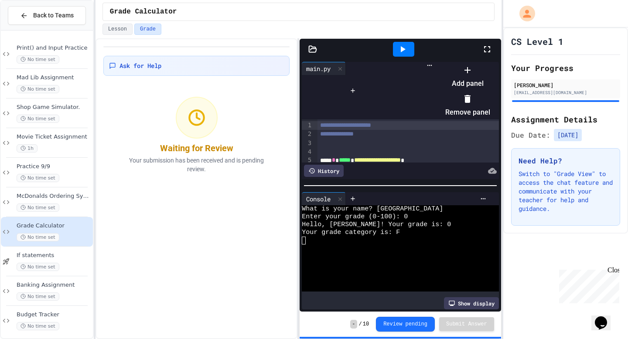
click at [437, 63] on div at bounding box center [464, 63] width 54 height 0
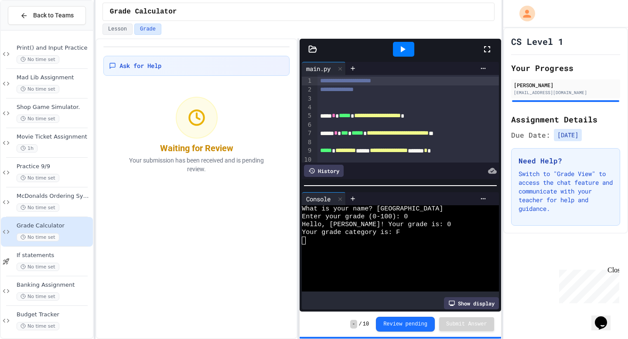
click at [270, 248] on div "Ask for Help Waiting for Review Your submission has been received and is pendin…" at bounding box center [197, 188] width 202 height 301
click at [329, 68] on div "main.py" at bounding box center [318, 68] width 33 height 9
click at [484, 68] on icon at bounding box center [483, 68] width 7 height 7
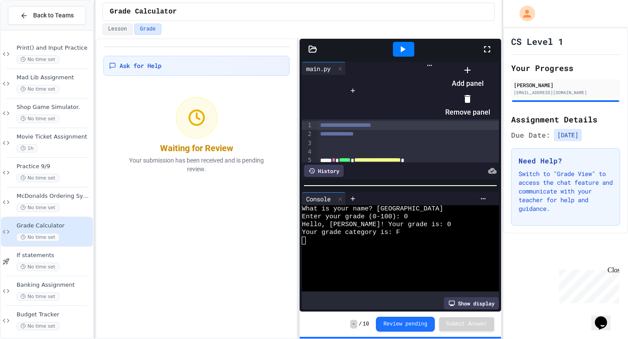
click at [437, 63] on div at bounding box center [464, 63] width 54 height 0
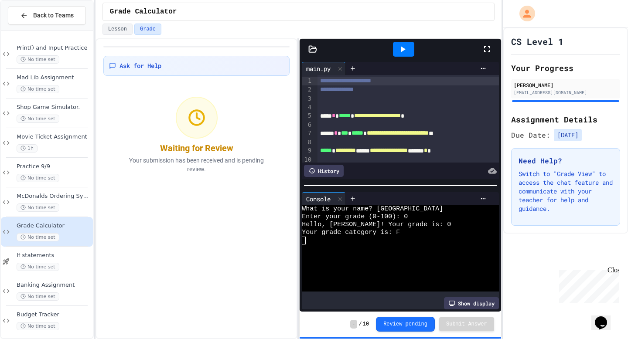
click at [308, 50] on div at bounding box center [313, 49] width 26 height 9
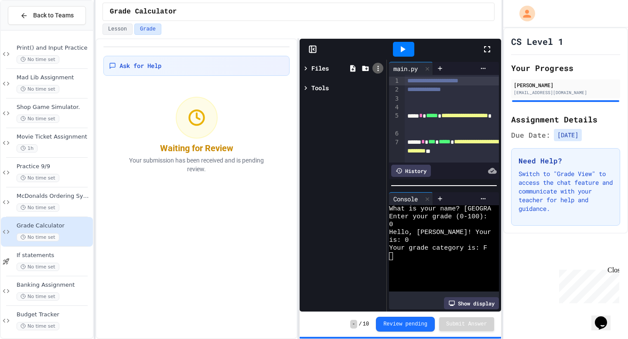
click at [376, 70] on icon at bounding box center [378, 69] width 8 height 8
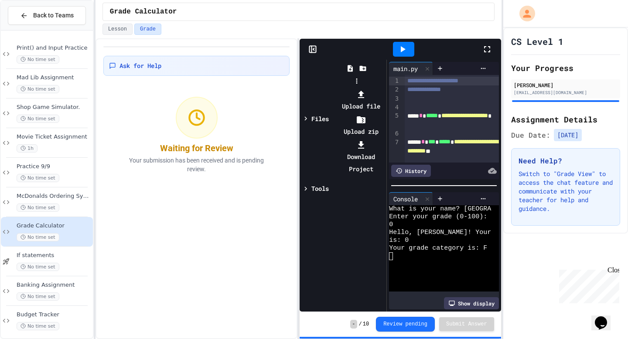
click at [352, 88] on div at bounding box center [356, 88] width 55 height 0
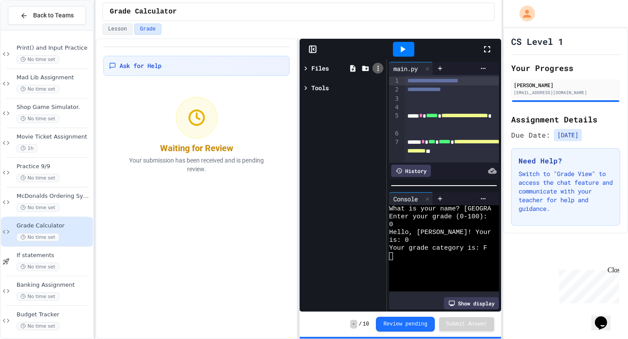
click at [382, 68] on div at bounding box center [378, 68] width 11 height 11
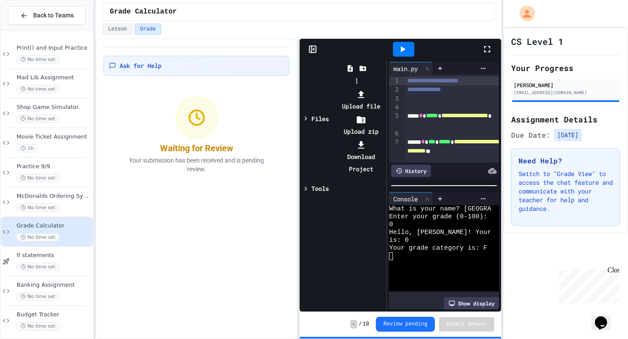
click at [351, 88] on div at bounding box center [356, 88] width 55 height 0
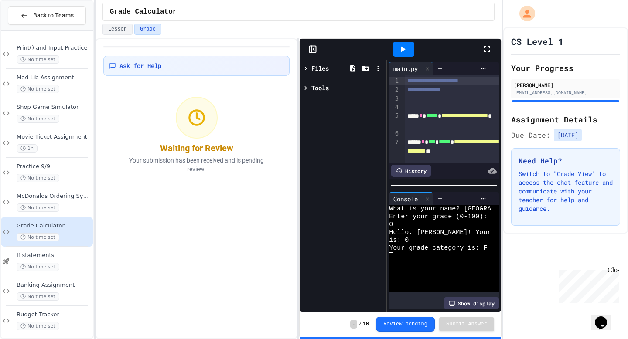
click at [351, 70] on icon at bounding box center [352, 68] width 5 height 7
click at [364, 72] on icon at bounding box center [366, 69] width 8 height 8
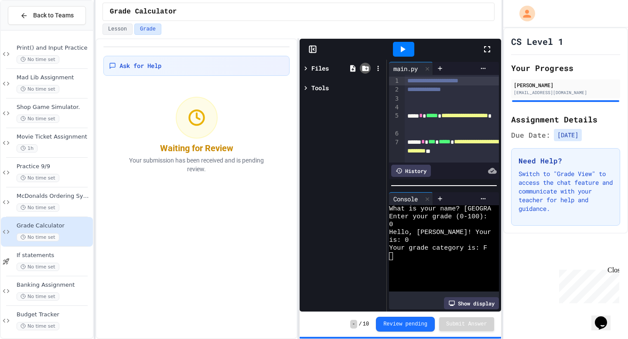
click at [364, 71] on icon at bounding box center [366, 69] width 8 height 8
click at [306, 72] on icon at bounding box center [306, 69] width 8 height 8
click at [310, 72] on div at bounding box center [307, 68] width 10 height 9
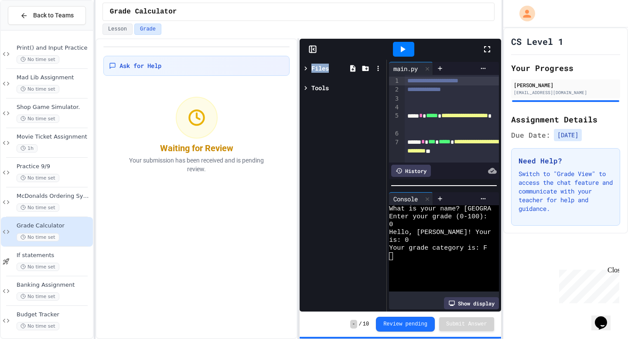
click at [310, 72] on div at bounding box center [307, 68] width 10 height 9
click at [318, 84] on div "main.py" at bounding box center [344, 87] width 58 height 9
click at [375, 87] on icon at bounding box center [379, 88] width 8 height 8
click at [353, 102] on icon at bounding box center [347, 103] width 10 height 10
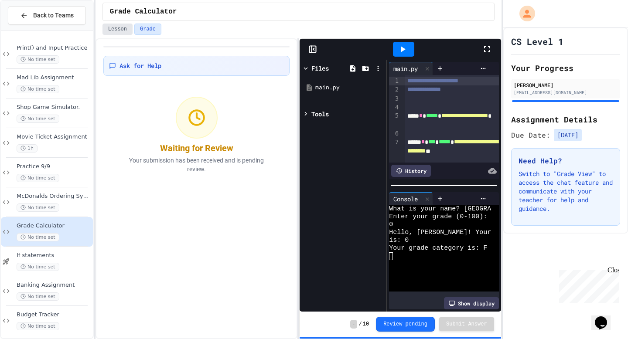
click at [128, 32] on button "Lesson" at bounding box center [118, 29] width 30 height 11
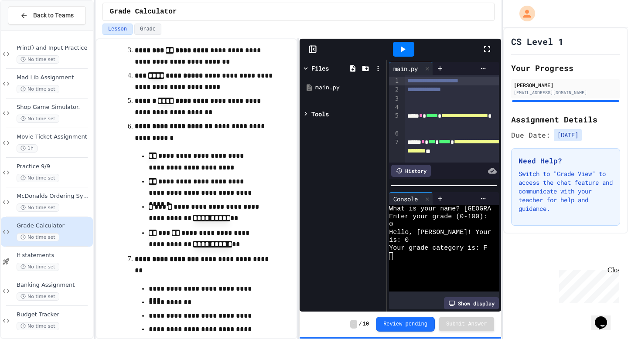
scroll to position [721, 0]
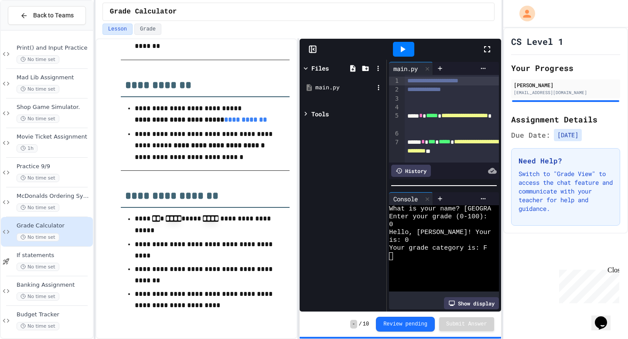
click at [320, 86] on div "main.py" at bounding box center [344, 87] width 58 height 9
click at [379, 86] on icon at bounding box center [379, 88] width 8 height 8
click at [384, 109] on li "Rename" at bounding box center [348, 110] width 74 height 28
type input "**********"
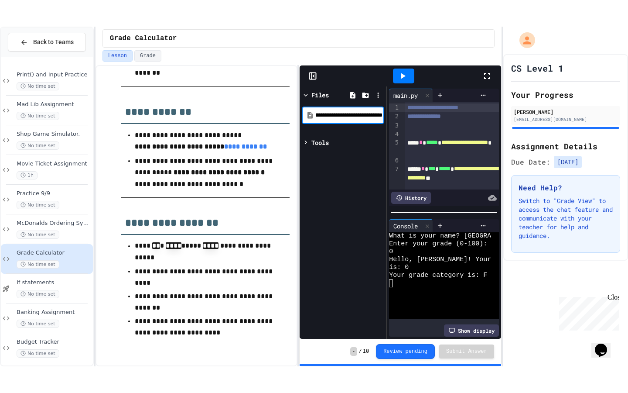
scroll to position [0, 0]
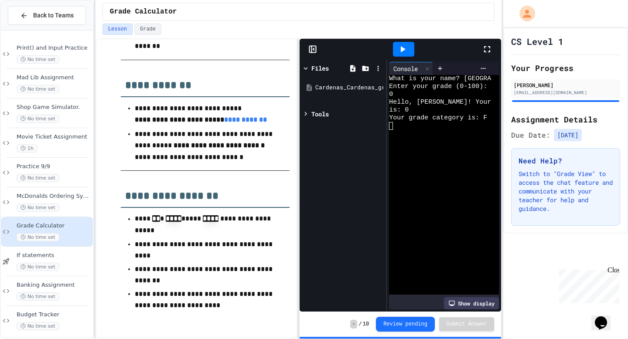
click at [489, 47] on icon at bounding box center [487, 49] width 6 height 6
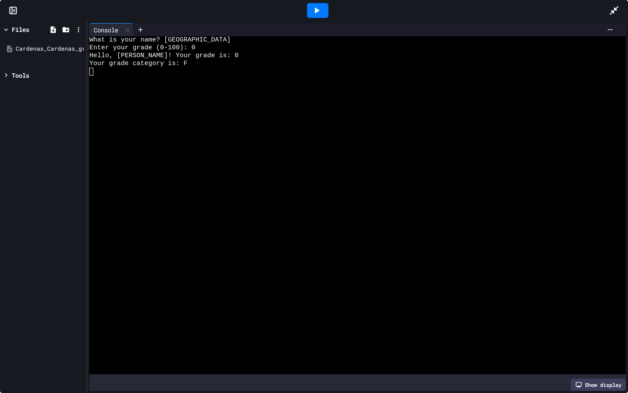
click at [321, 11] on icon at bounding box center [316, 10] width 10 height 10
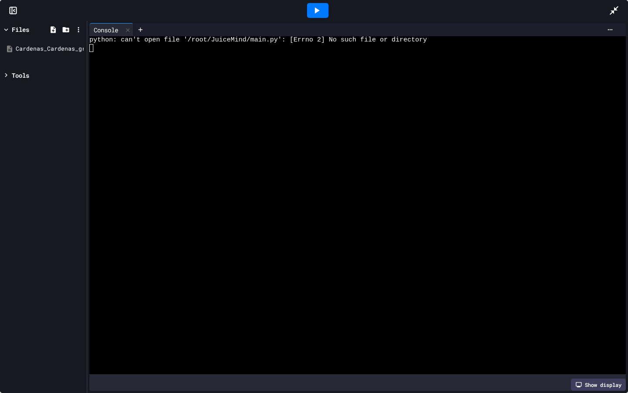
click at [321, 11] on icon at bounding box center [316, 10] width 10 height 10
click at [44, 51] on div "Cardenas_Cardenas_grade_evaluator.py" at bounding box center [45, 48] width 58 height 9
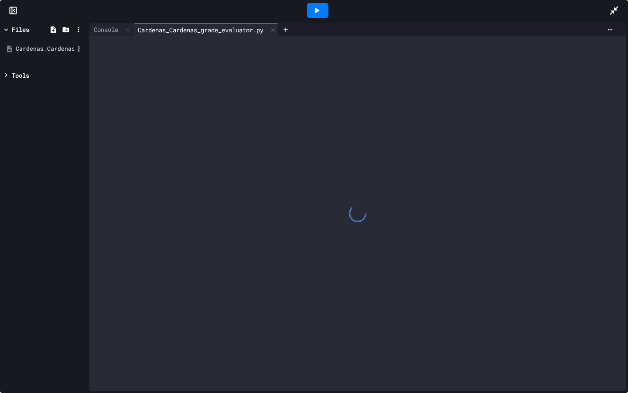
click at [44, 51] on div "Cardenas_Cardenas_grade_evaluator.py" at bounding box center [45, 48] width 58 height 9
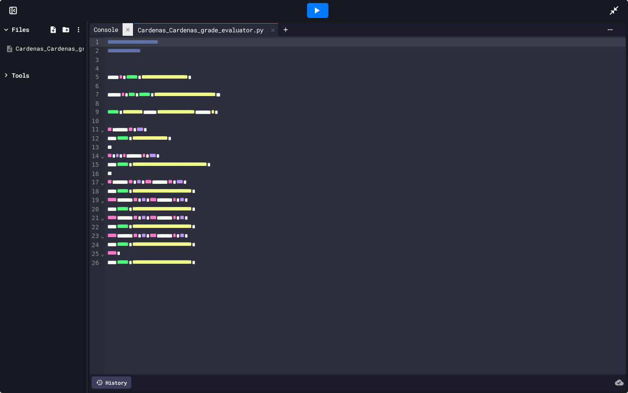
click at [127, 33] on div at bounding box center [128, 29] width 10 height 13
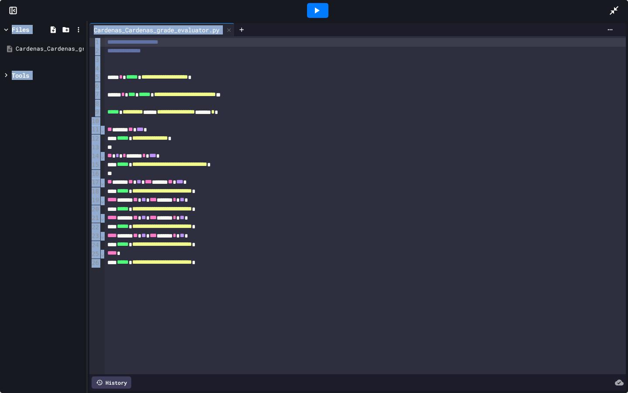
click at [323, 9] on div at bounding box center [317, 10] width 21 height 15
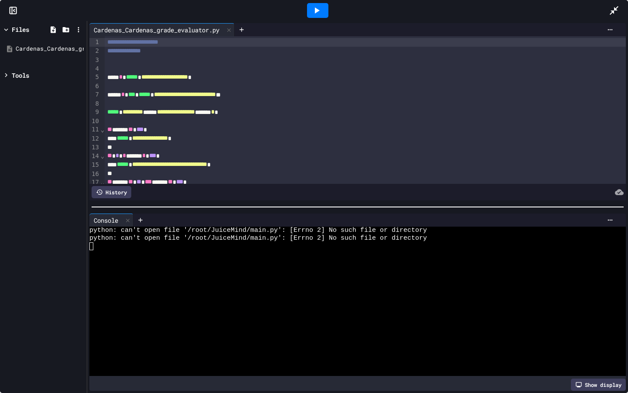
click at [335, 301] on div at bounding box center [354, 301] width 530 height 8
click at [324, 15] on div at bounding box center [317, 10] width 21 height 15
click at [323, 15] on div at bounding box center [317, 10] width 21 height 15
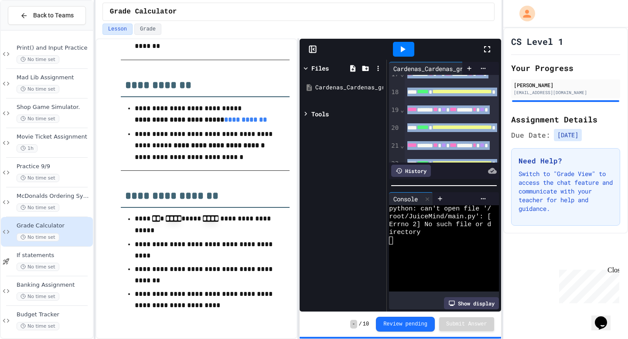
scroll to position [279, 0]
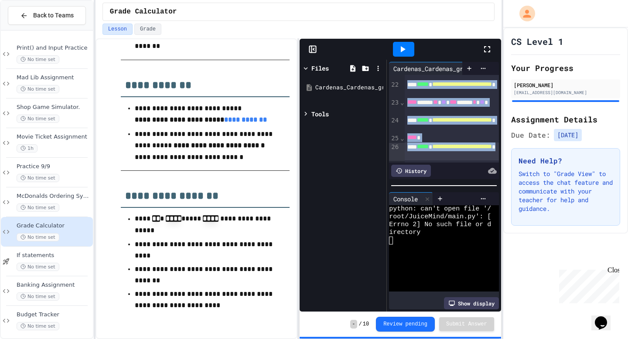
drag, startPoint x: 408, startPoint y: 81, endPoint x: 473, endPoint y: 157, distance: 100.2
copy div "**********"
click at [363, 88] on div "Cardenas_Cardenas_grade_evaluator.py" at bounding box center [344, 87] width 58 height 9
click at [375, 87] on icon at bounding box center [379, 88] width 8 height 8
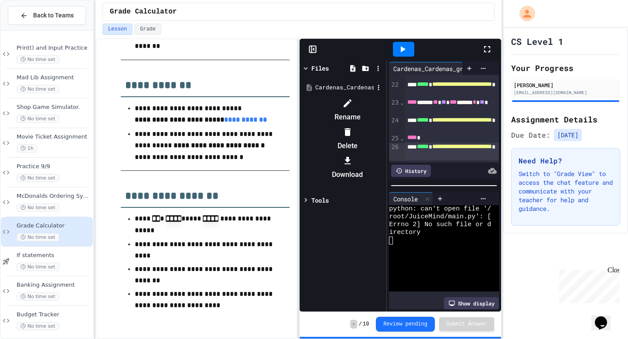
click at [384, 96] on div at bounding box center [343, 96] width 82 height 0
click at [404, 49] on icon at bounding box center [403, 49] width 5 height 6
click at [380, 87] on icon at bounding box center [379, 88] width 8 height 8
click at [384, 125] on li "Delete" at bounding box center [348, 139] width 74 height 28
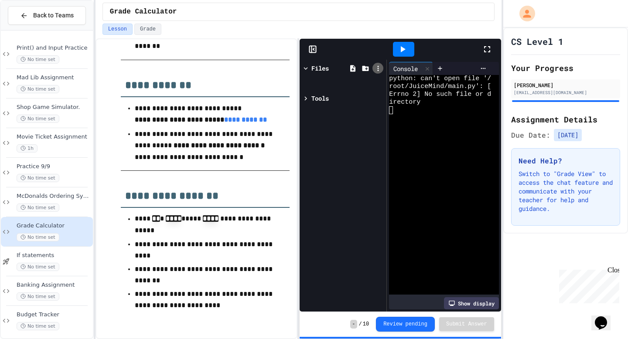
click at [376, 68] on icon at bounding box center [378, 69] width 8 height 8
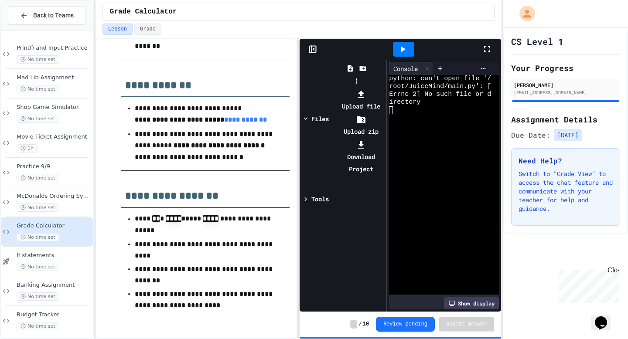
click at [329, 88] on div at bounding box center [356, 88] width 55 height 0
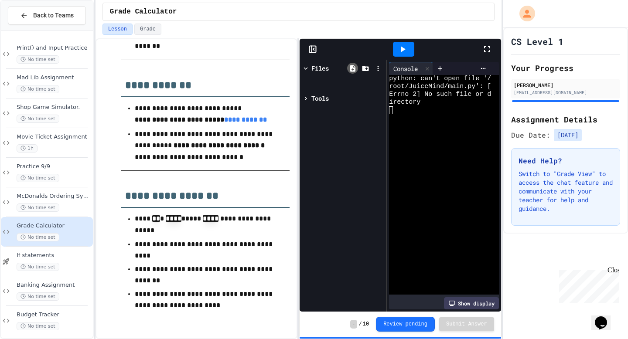
click at [355, 70] on icon at bounding box center [353, 69] width 8 height 8
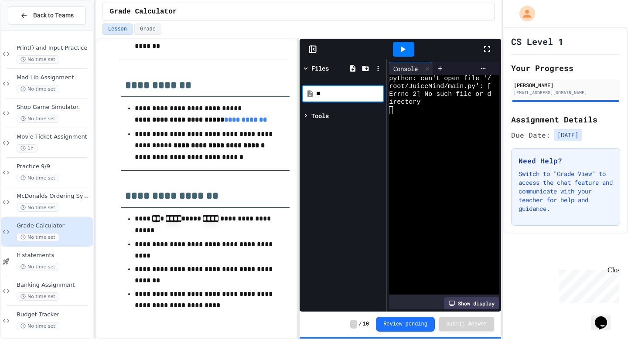
type input "*"
type input "**********"
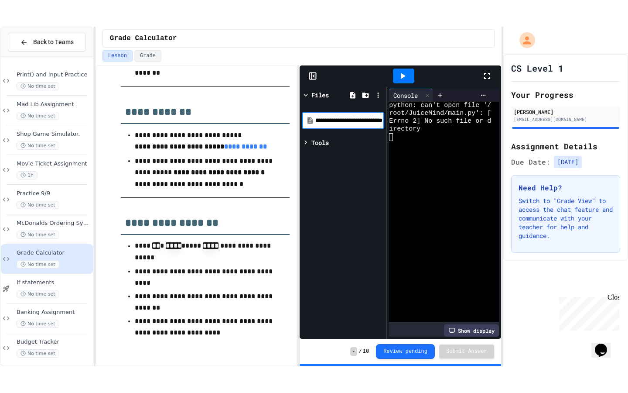
scroll to position [0, 0]
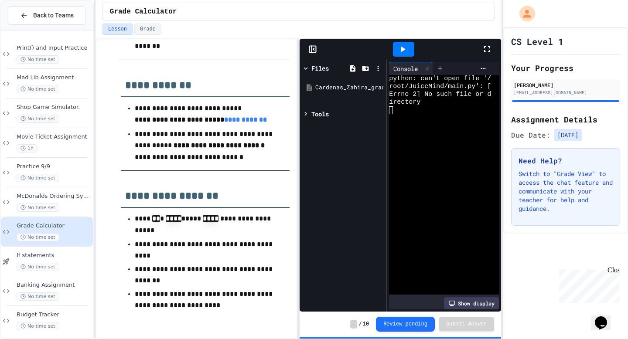
click at [440, 71] on icon at bounding box center [440, 68] width 7 height 7
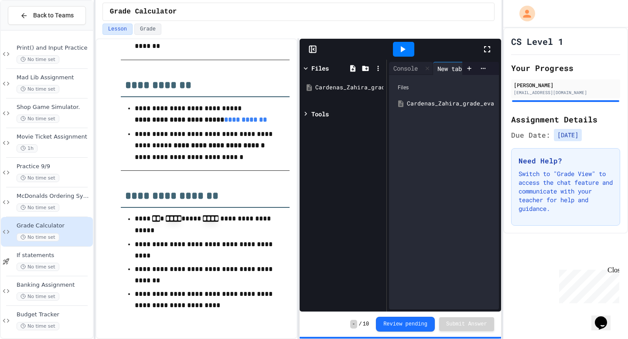
click at [438, 106] on div "Cardenas_Zahira_grade_evaluator.py" at bounding box center [450, 103] width 86 height 9
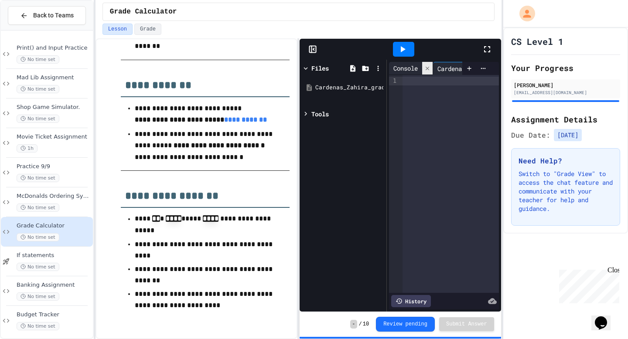
click at [428, 71] on icon at bounding box center [427, 68] width 6 height 6
click at [488, 50] on icon at bounding box center [487, 49] width 10 height 10
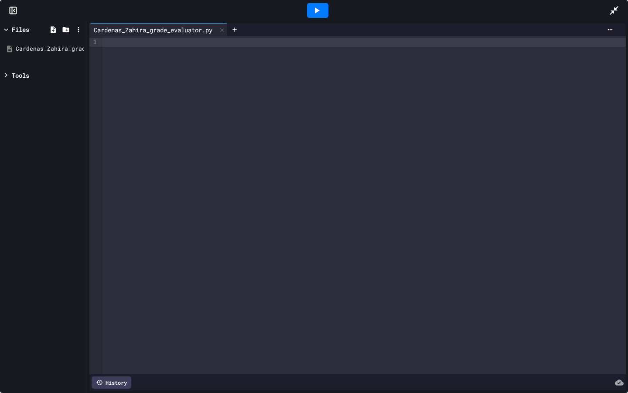
click at [164, 48] on div at bounding box center [364, 205] width 523 height 338
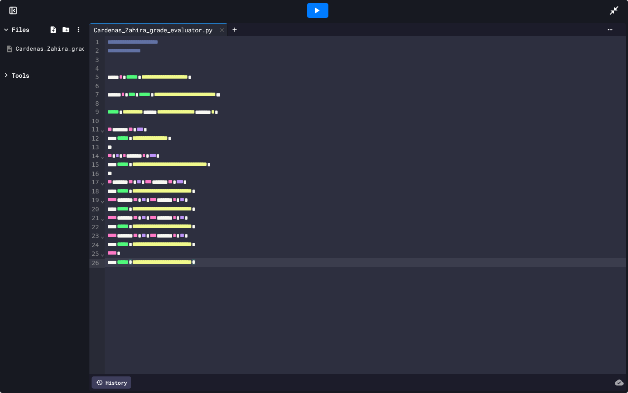
click at [320, 13] on icon at bounding box center [316, 10] width 10 height 10
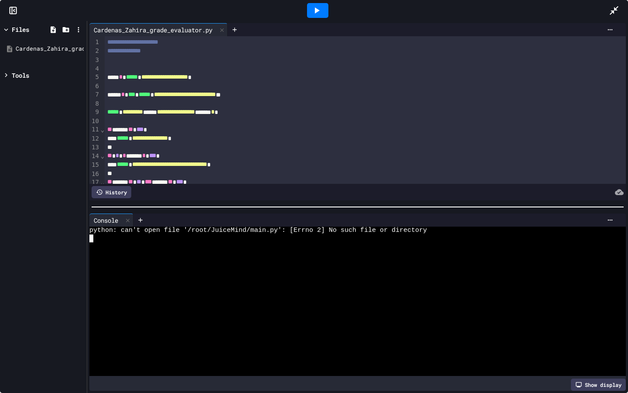
click at [444, 246] on div at bounding box center [354, 246] width 530 height 8
click at [443, 240] on div at bounding box center [354, 238] width 530 height 8
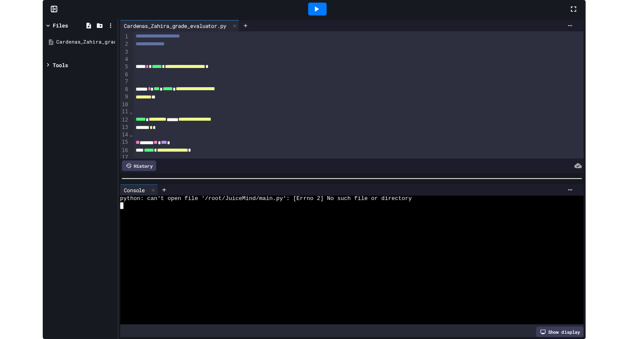
scroll to position [721, 0]
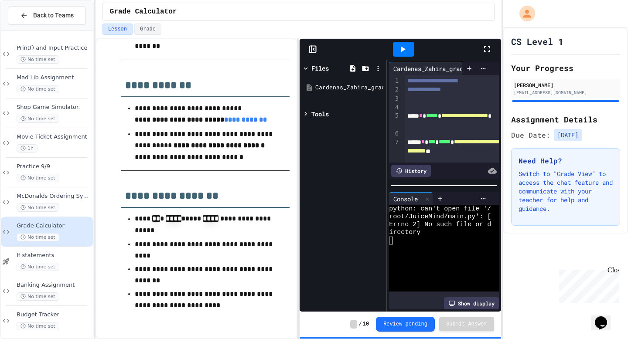
click at [347, 73] on div at bounding box center [365, 68] width 38 height 13
click at [350, 72] on icon at bounding box center [353, 69] width 8 height 8
click at [328, 70] on div "Files" at bounding box center [319, 68] width 17 height 9
type input "*******"
click at [355, 113] on div "Cardenas_Zahira_grade_evaluator.py main.py" at bounding box center [343, 95] width 82 height 41
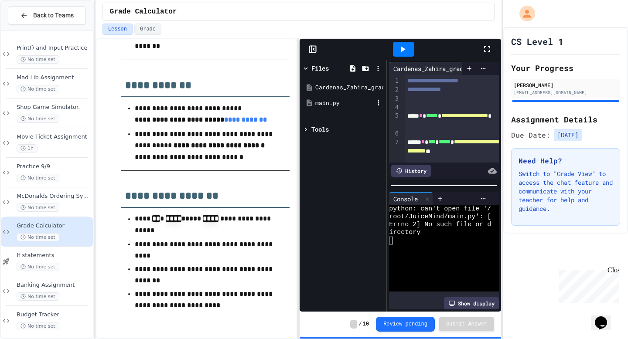
click at [355, 109] on div "main.py" at bounding box center [343, 104] width 82 height 16
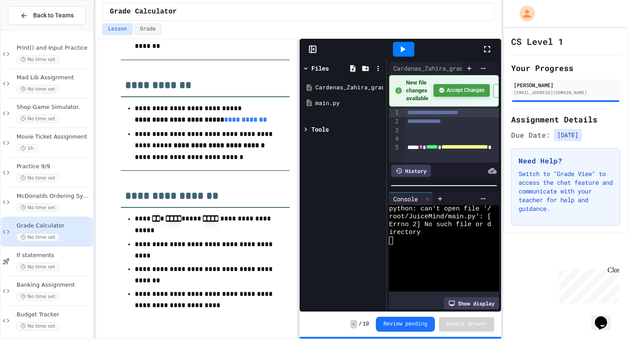
click at [454, 92] on button "Accept Changes" at bounding box center [462, 90] width 56 height 13
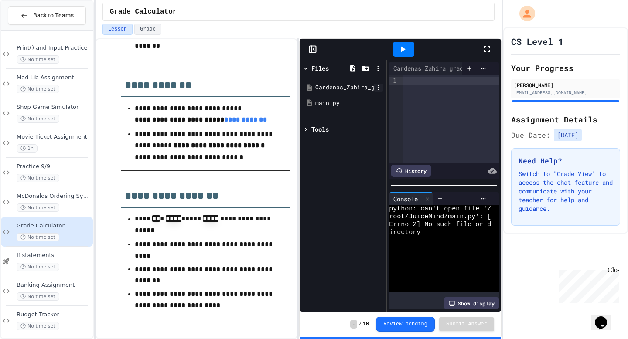
click at [376, 89] on icon at bounding box center [379, 88] width 8 height 8
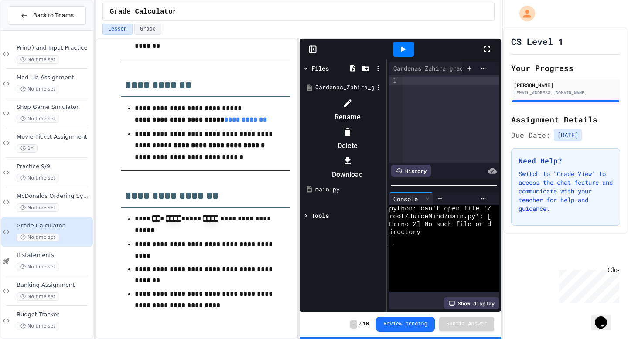
click at [351, 128] on icon at bounding box center [348, 132] width 6 height 8
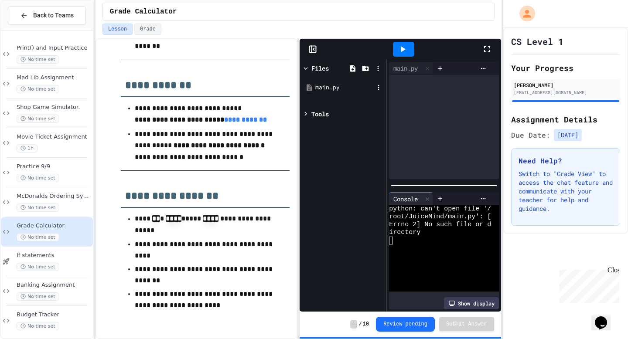
click at [351, 87] on div "main.py" at bounding box center [344, 87] width 58 height 9
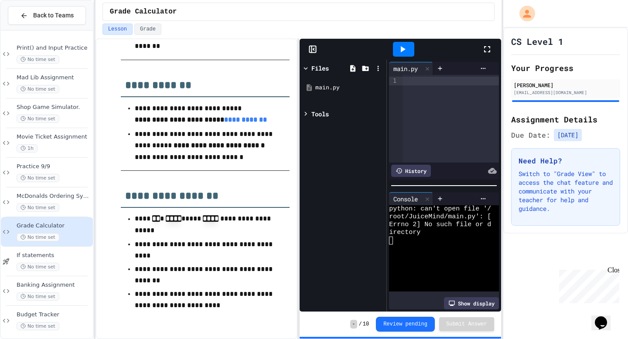
click at [440, 87] on div at bounding box center [451, 119] width 96 height 88
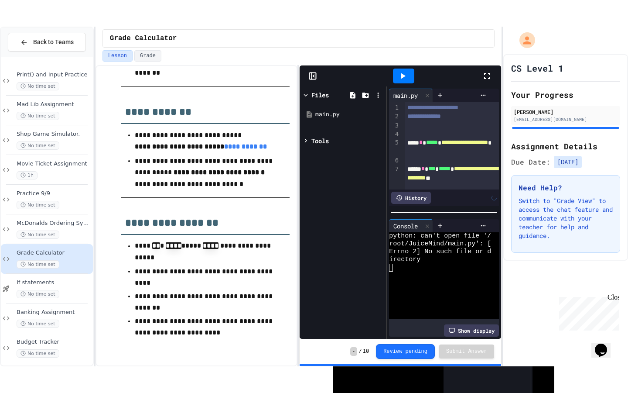
scroll to position [279, 0]
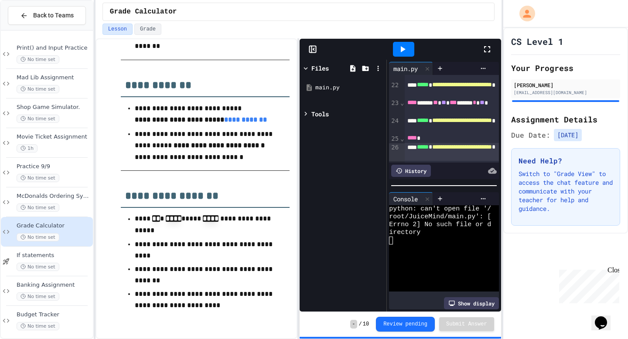
click at [410, 47] on div at bounding box center [403, 49] width 21 height 15
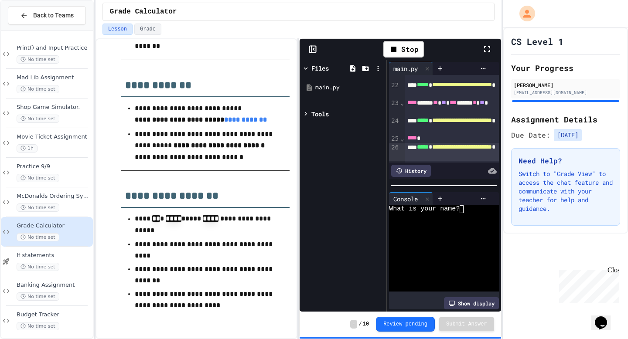
click at [485, 47] on icon at bounding box center [487, 49] width 6 height 6
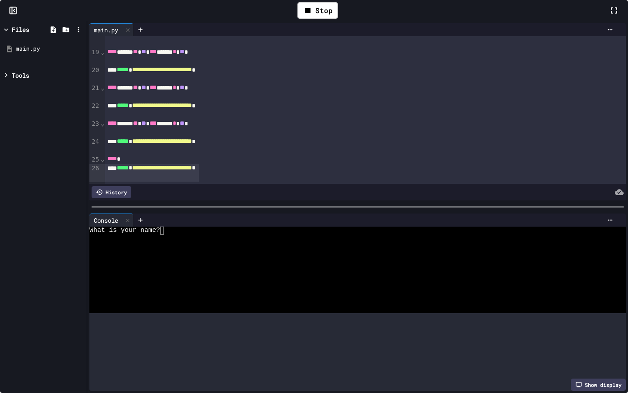
scroll to position [85, 0]
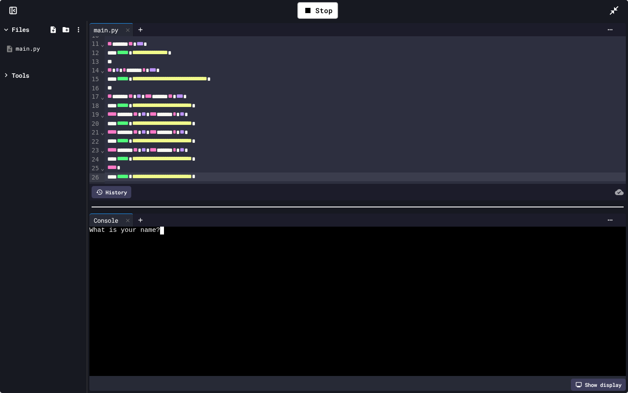
click at [165, 233] on textarea "Terminal input" at bounding box center [166, 230] width 4 height 8
type textarea "*"
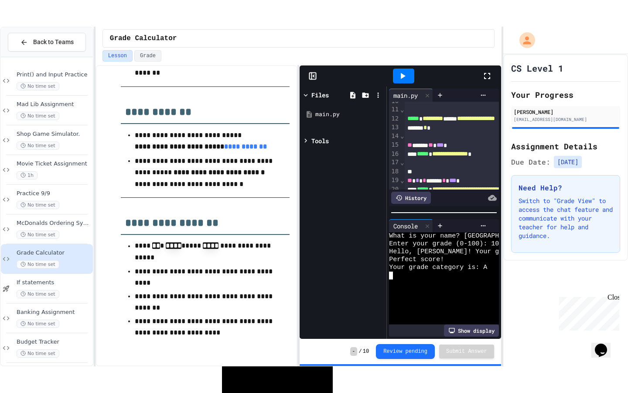
scroll to position [121, 0]
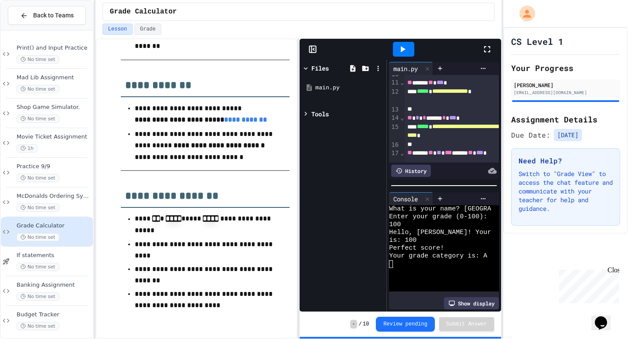
click at [487, 50] on icon at bounding box center [487, 49] width 10 height 10
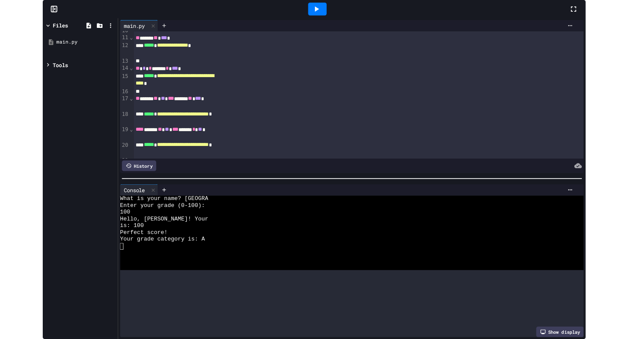
scroll to position [85, 0]
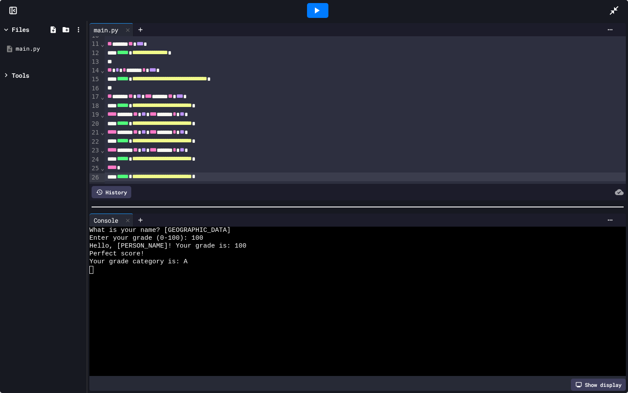
click at [615, 33] on div at bounding box center [375, 29] width 484 height 13
click at [613, 30] on div at bounding box center [610, 29] width 14 height 7
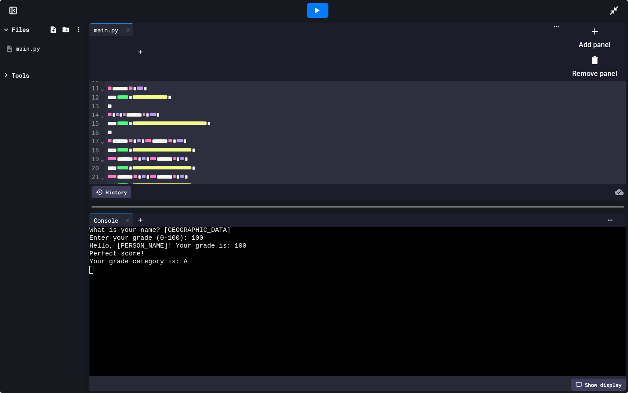
click at [612, 24] on div at bounding box center [591, 24] width 54 height 0
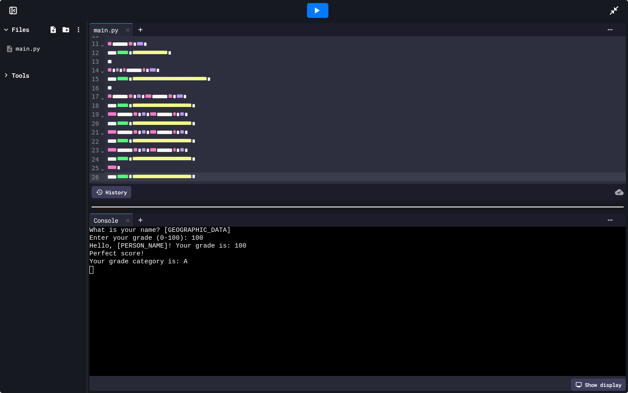
click at [612, 13] on icon at bounding box center [614, 10] width 10 height 10
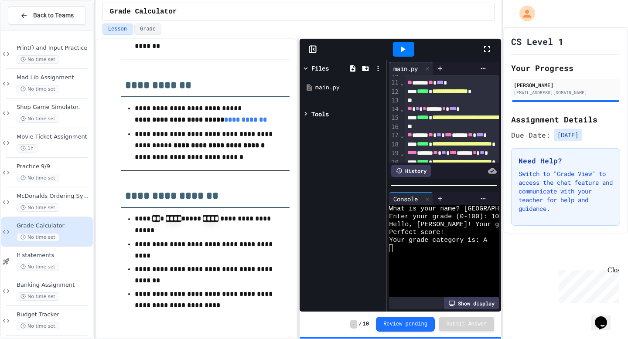
scroll to position [121, 0]
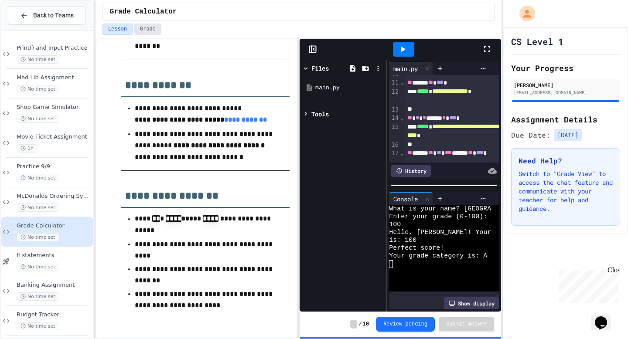
click at [146, 34] on button "Grade" at bounding box center [147, 29] width 27 height 11
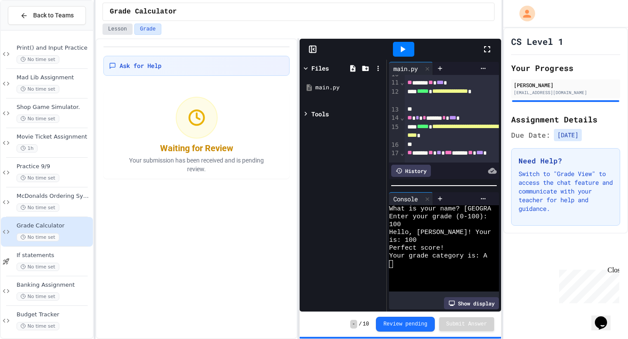
click at [123, 27] on button "Lesson" at bounding box center [118, 29] width 30 height 11
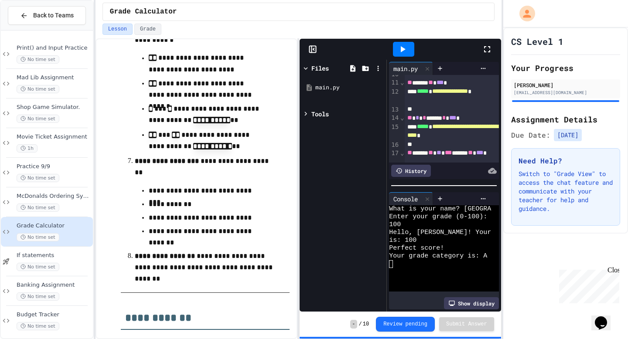
scroll to position [721, 0]
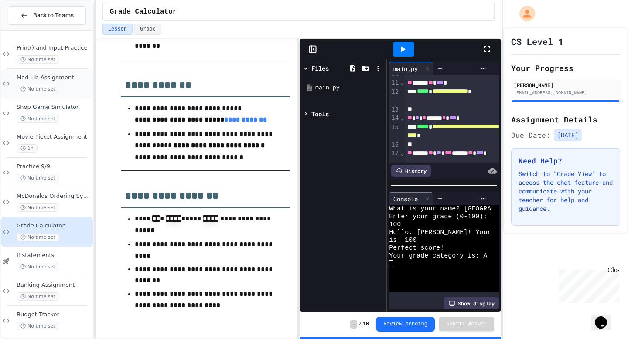
click at [70, 78] on span "Mad Lib Assignment" at bounding box center [54, 77] width 75 height 7
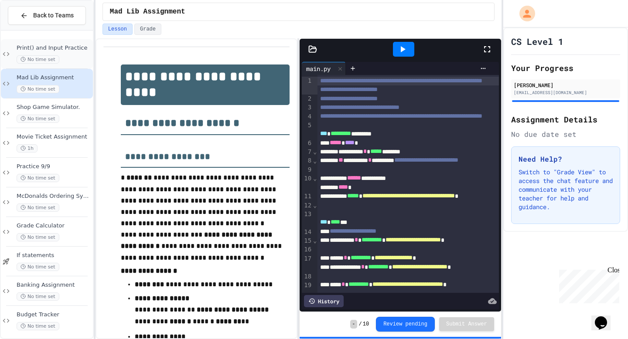
click at [63, 65] on div "Print() and Input Practice No time set" at bounding box center [47, 54] width 92 height 30
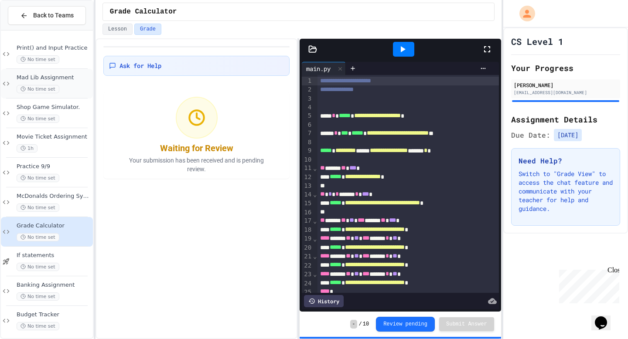
click at [50, 81] on span "Mad Lib Assignment" at bounding box center [54, 77] width 75 height 7
